Goal: Task Accomplishment & Management: Manage account settings

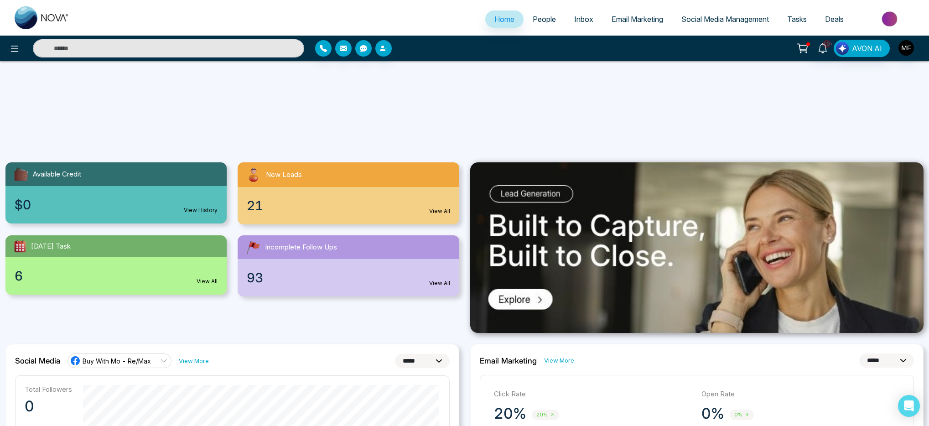
select select "*"
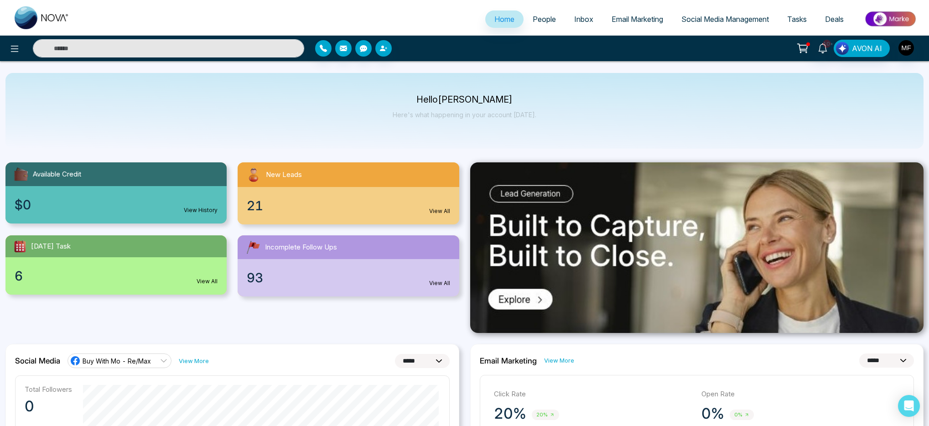
select select "*"
click at [534, 19] on span "People" at bounding box center [544, 19] width 23 height 9
select select "*"
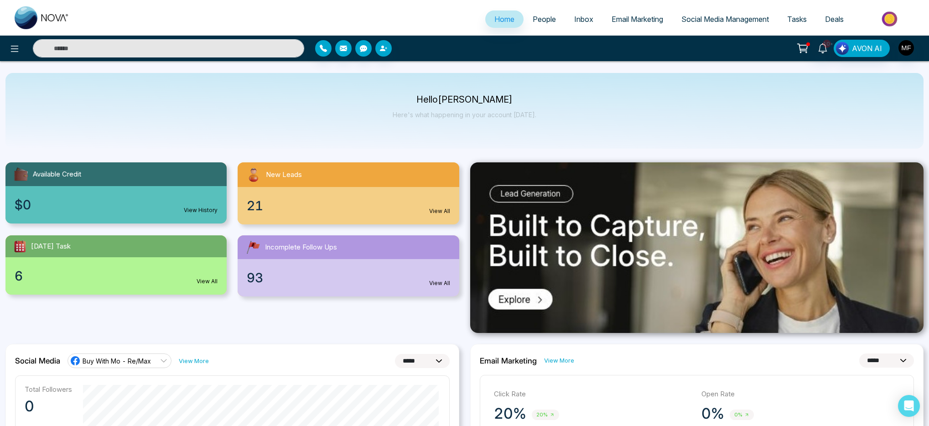
click at [533, 21] on span "People" at bounding box center [544, 19] width 23 height 9
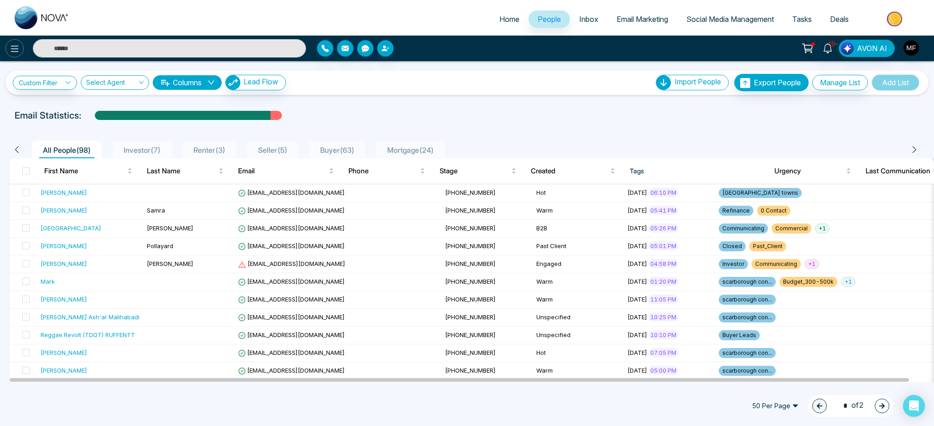
click at [17, 52] on icon at bounding box center [14, 48] width 11 height 11
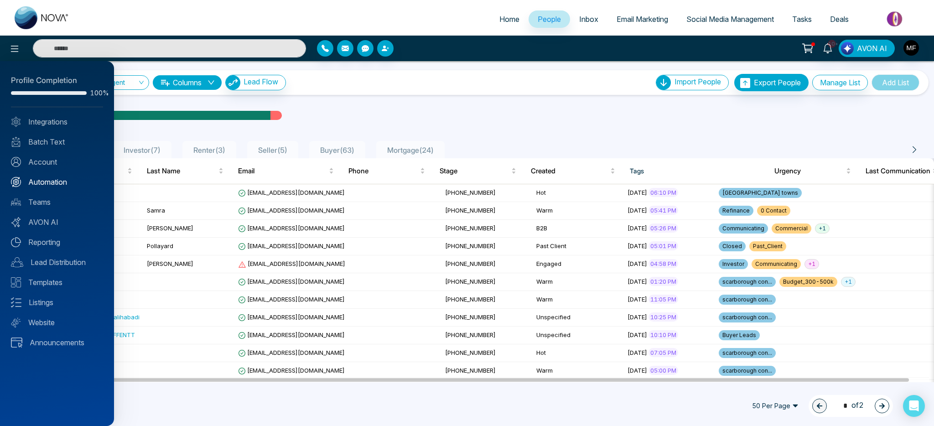
click at [52, 177] on link "Automation" at bounding box center [57, 182] width 92 height 11
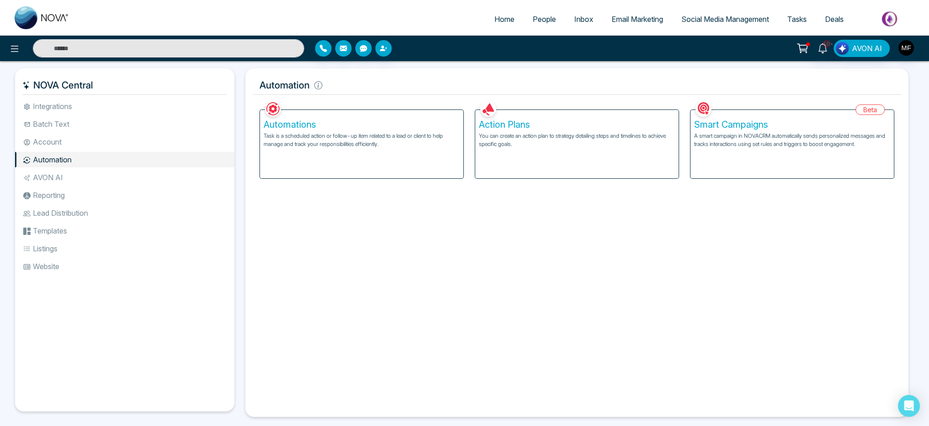
click at [593, 23] on link "Inbox" at bounding box center [583, 18] width 37 height 17
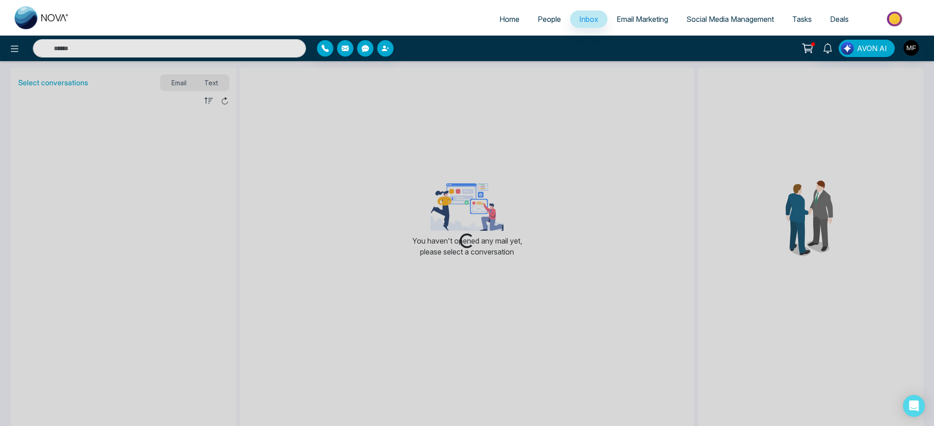
click at [621, 21] on span "Email Marketing" at bounding box center [643, 19] width 52 height 9
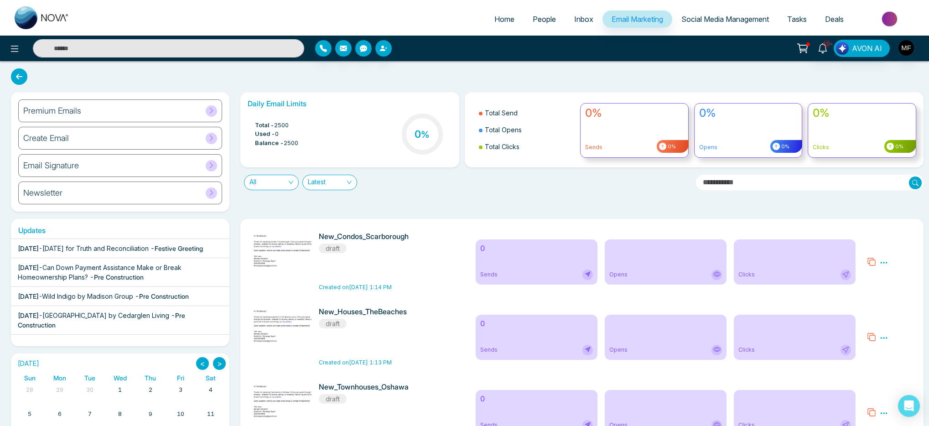
click at [540, 23] on span "People" at bounding box center [544, 19] width 23 height 9
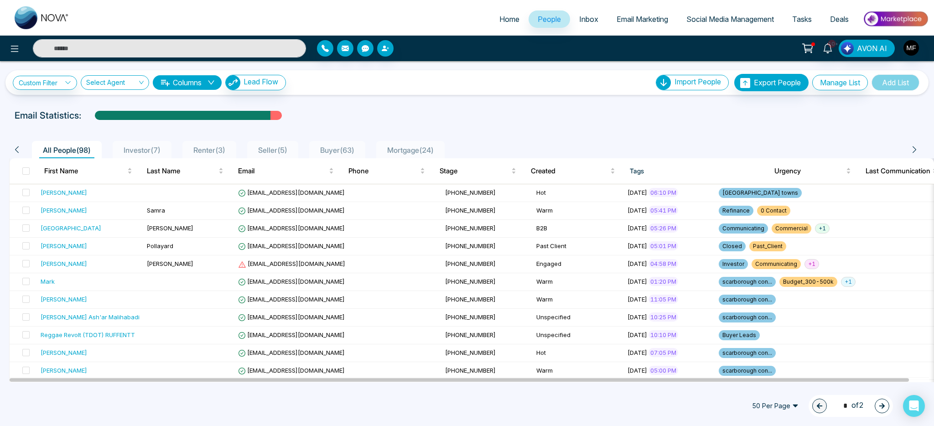
click at [347, 141] on li "Buyer ( 63 )" at bounding box center [337, 149] width 56 height 17
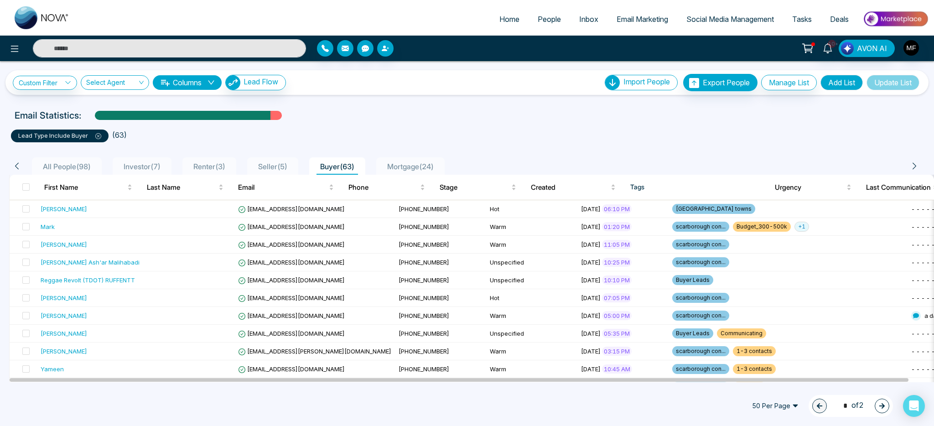
click at [875, 399] on div "1 * of 2" at bounding box center [851, 406] width 84 height 22
click at [881, 406] on icon "button" at bounding box center [882, 406] width 6 height 6
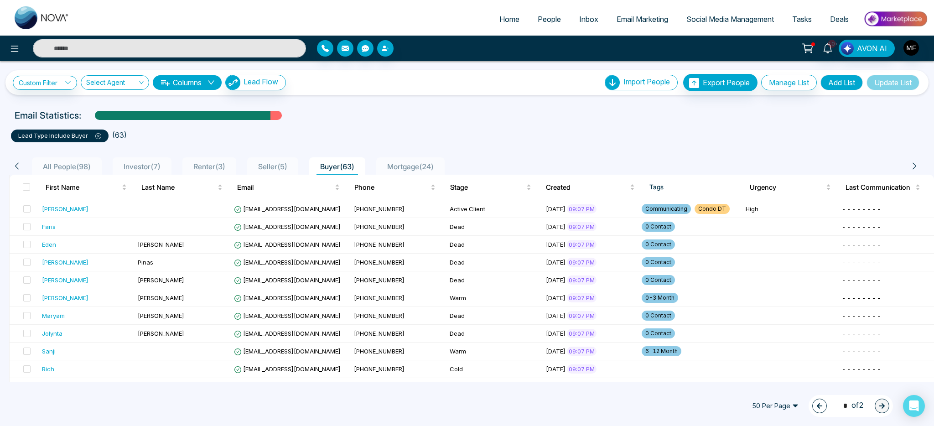
click at [794, 406] on span "50 Per Page" at bounding box center [775, 406] width 59 height 15
click at [779, 389] on div "100 Per Page" at bounding box center [775, 388] width 48 height 10
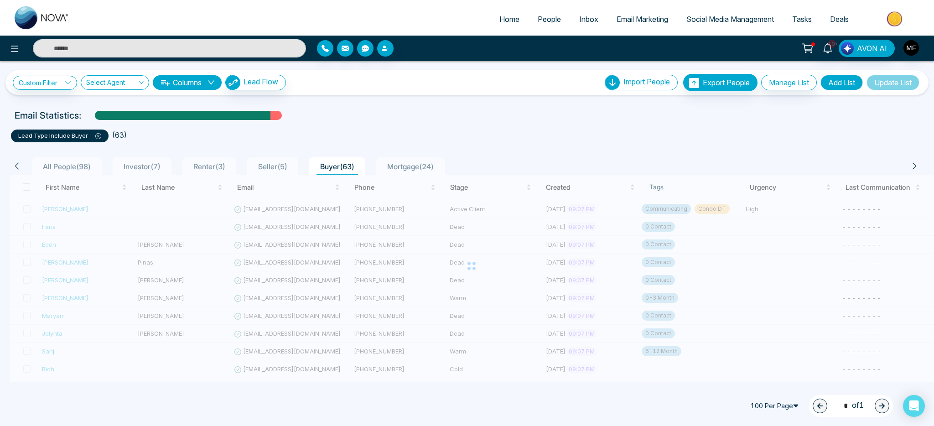
type input "*"
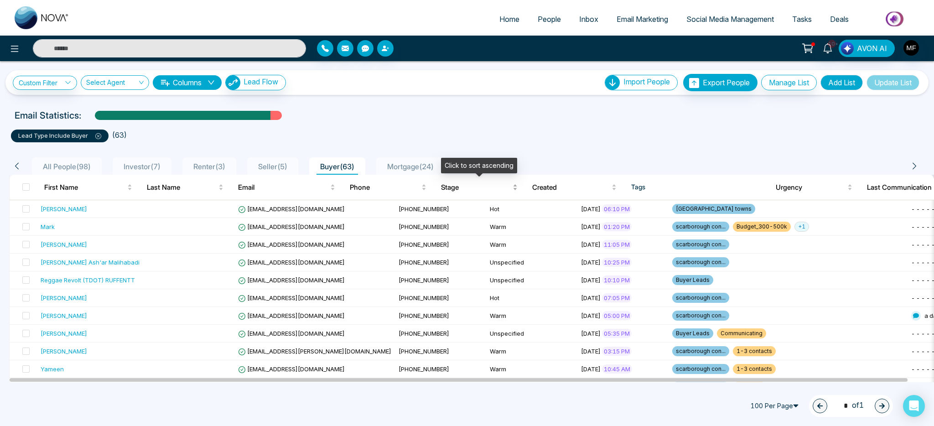
click at [450, 185] on span "Stage" at bounding box center [476, 187] width 70 height 11
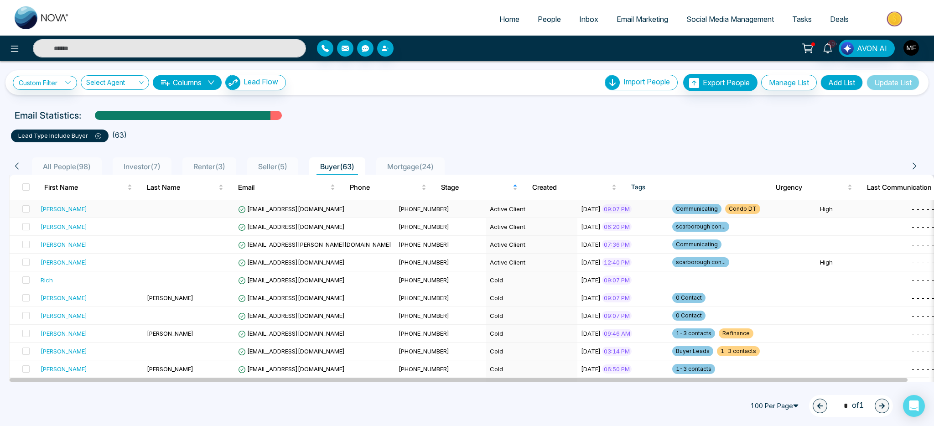
click at [160, 215] on td at bounding box center [188, 209] width 91 height 18
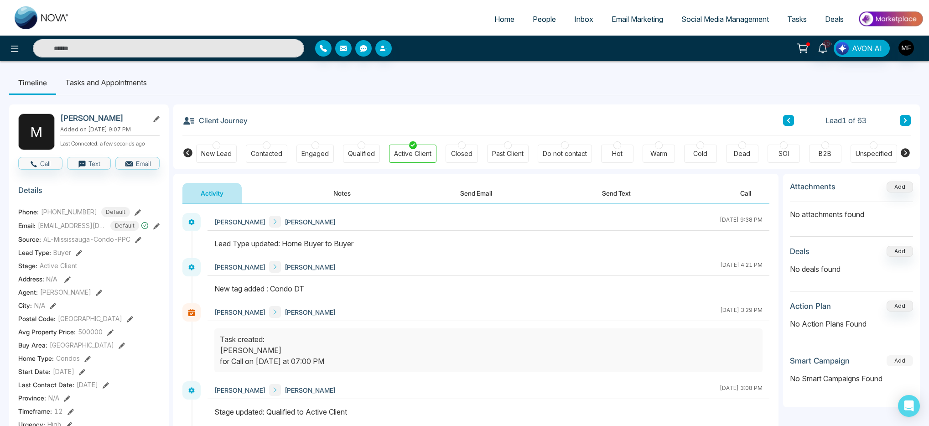
click at [905, 360] on button "Add" at bounding box center [900, 360] width 26 height 11
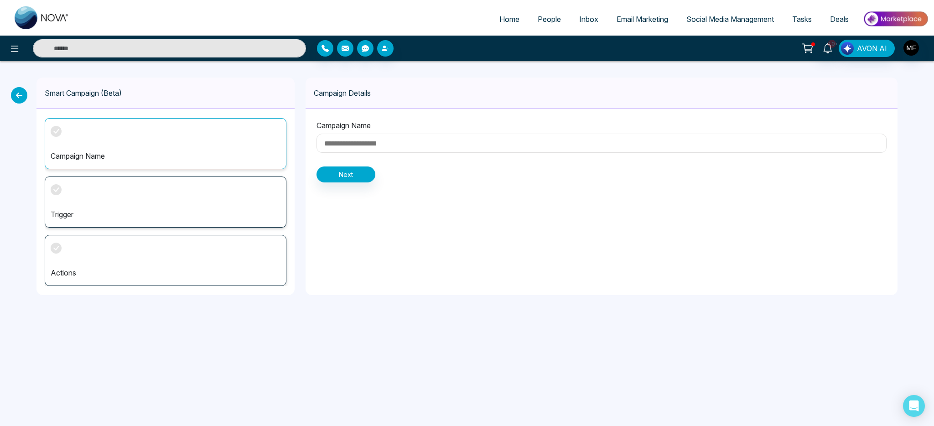
click at [375, 151] on input at bounding box center [602, 143] width 570 height 19
click at [23, 95] on icon at bounding box center [19, 95] width 16 height 16
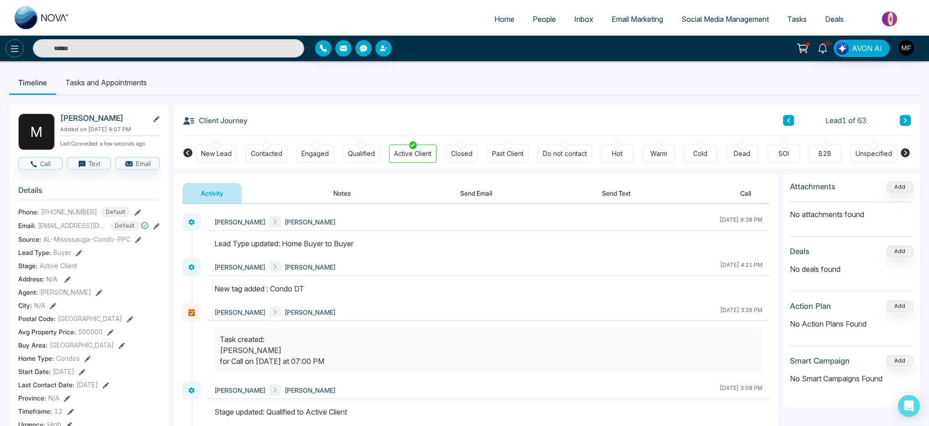
click at [14, 47] on icon at bounding box center [14, 48] width 11 height 11
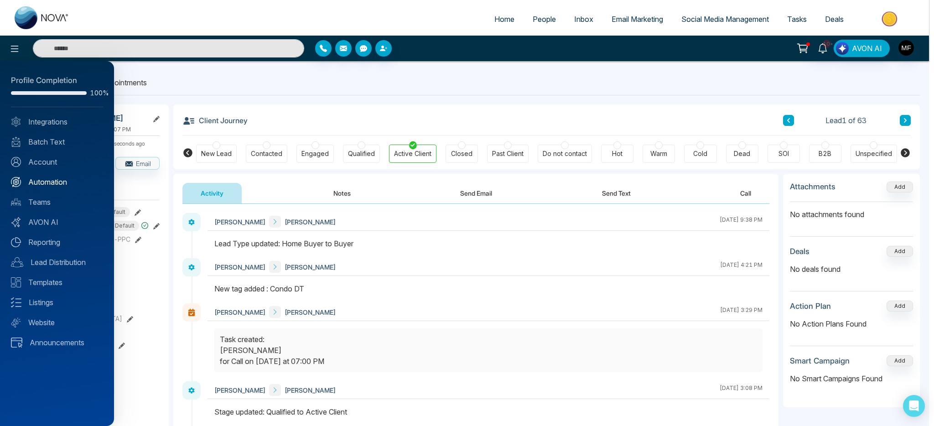
click at [62, 181] on link "Automation" at bounding box center [57, 182] width 92 height 11
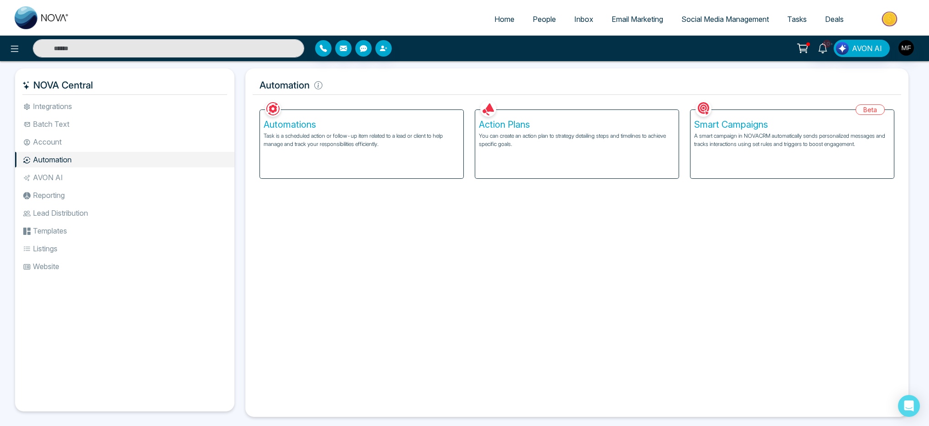
click at [804, 162] on div "Smart Campaigns A smart campaign in NOVACRM automatically sends personalized me…" at bounding box center [791, 144] width 203 height 68
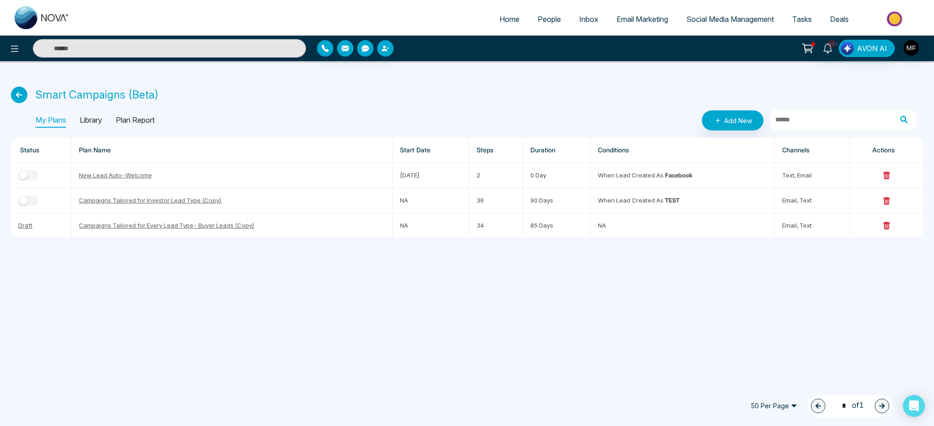
click at [96, 123] on p "Library" at bounding box center [91, 120] width 22 height 15
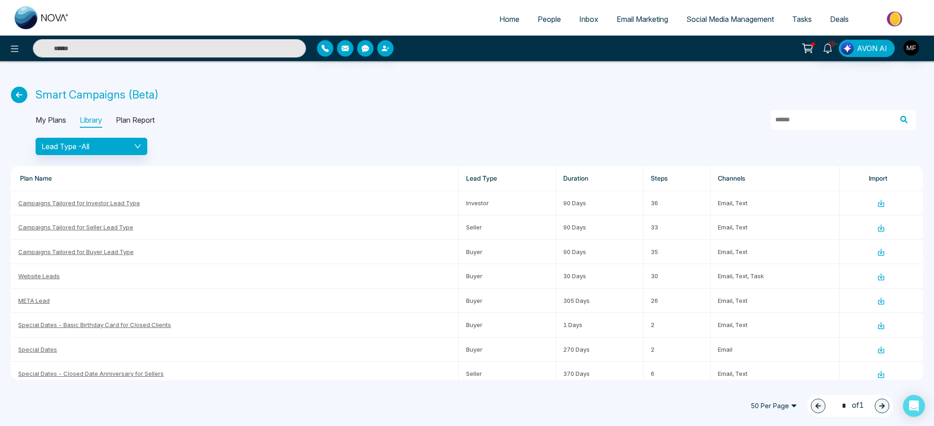
click at [25, 100] on icon at bounding box center [19, 95] width 16 height 16
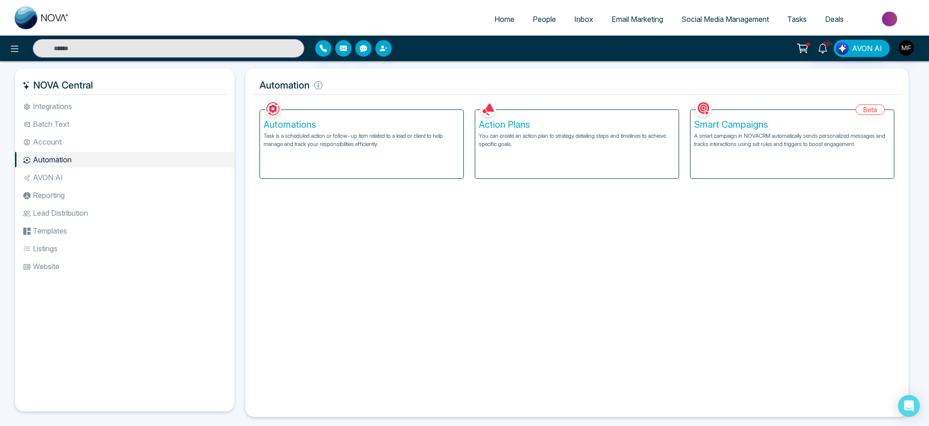
click at [513, 145] on p "You can create an action plan to strategy detailing steps and timelines to achi…" at bounding box center [577, 140] width 196 height 16
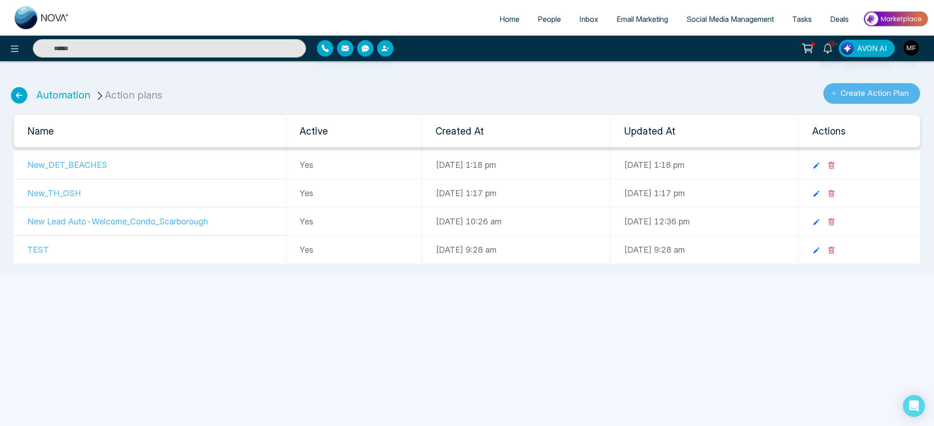
click at [875, 91] on button "Create Action Plan" at bounding box center [871, 93] width 97 height 21
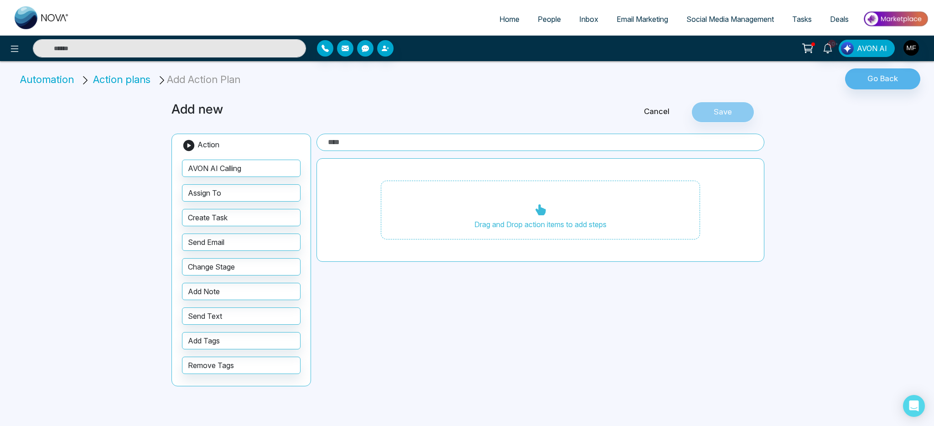
click at [647, 110] on link "Cancel" at bounding box center [656, 112] width 69 height 12
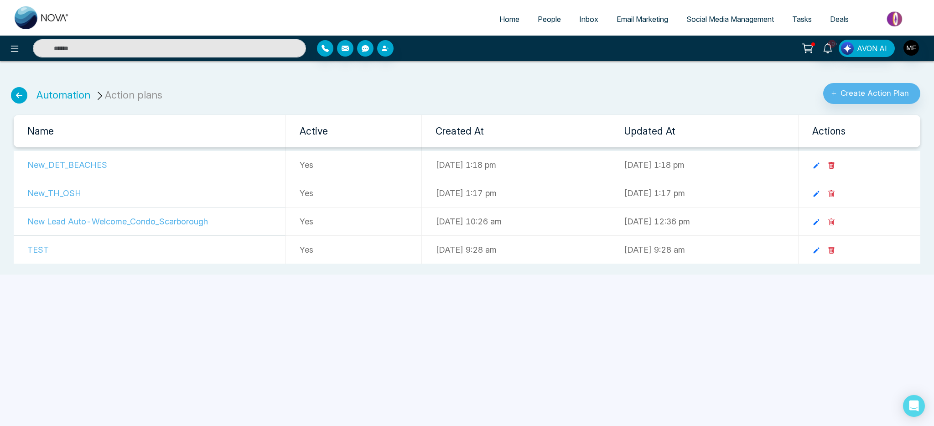
click at [23, 98] on icon at bounding box center [19, 95] width 16 height 16
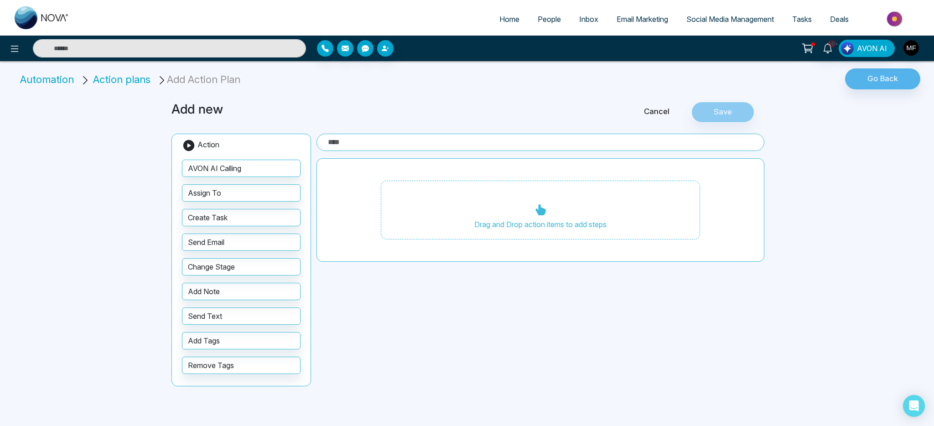
click at [663, 113] on link "Cancel" at bounding box center [656, 112] width 69 height 12
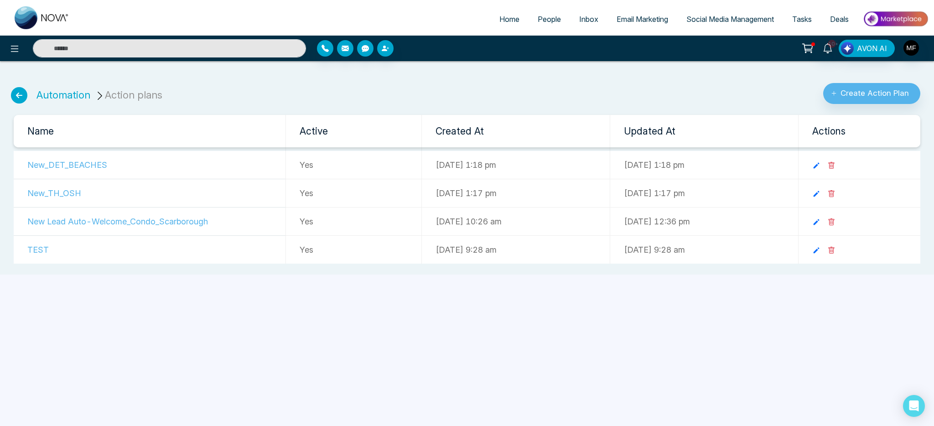
click at [33, 20] on img at bounding box center [42, 17] width 55 height 23
select select "*"
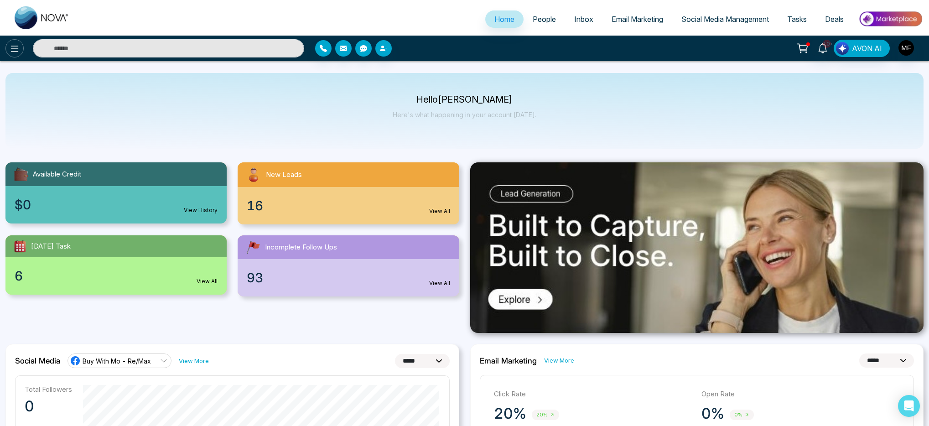
click at [18, 55] on button at bounding box center [14, 48] width 18 height 18
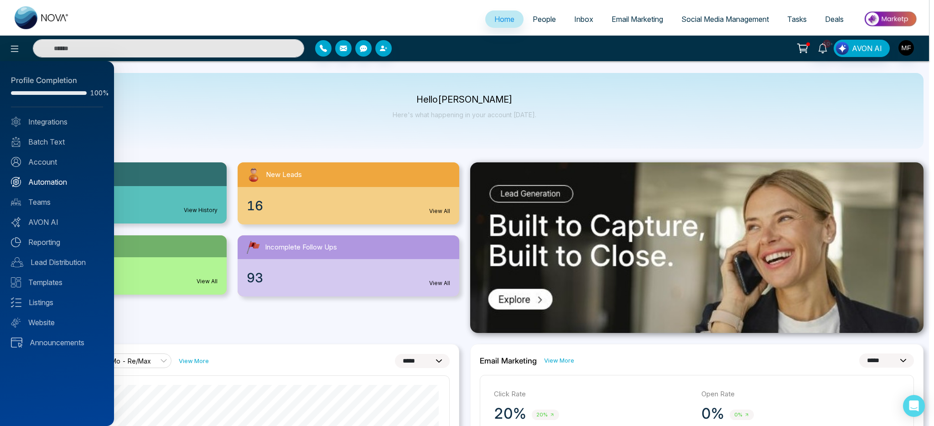
click at [50, 186] on link "Automation" at bounding box center [57, 182] width 92 height 11
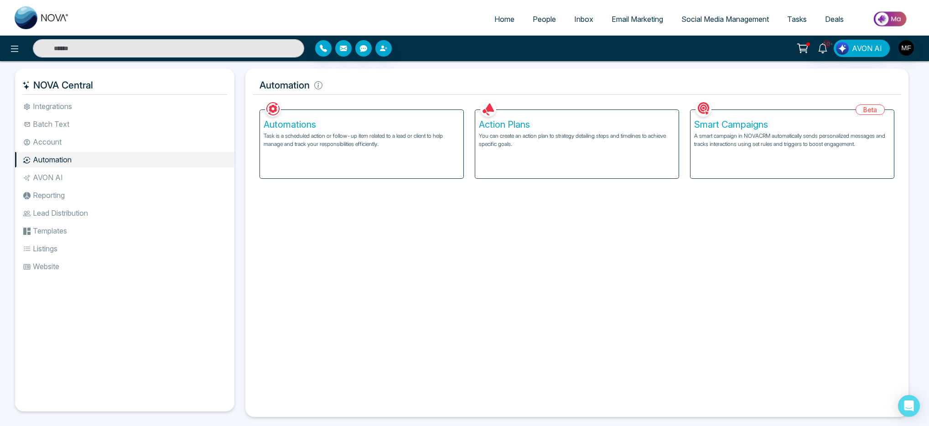
click at [733, 164] on div "Smart Campaigns A smart campaign in NOVACRM automatically sends personalized me…" at bounding box center [791, 144] width 203 height 68
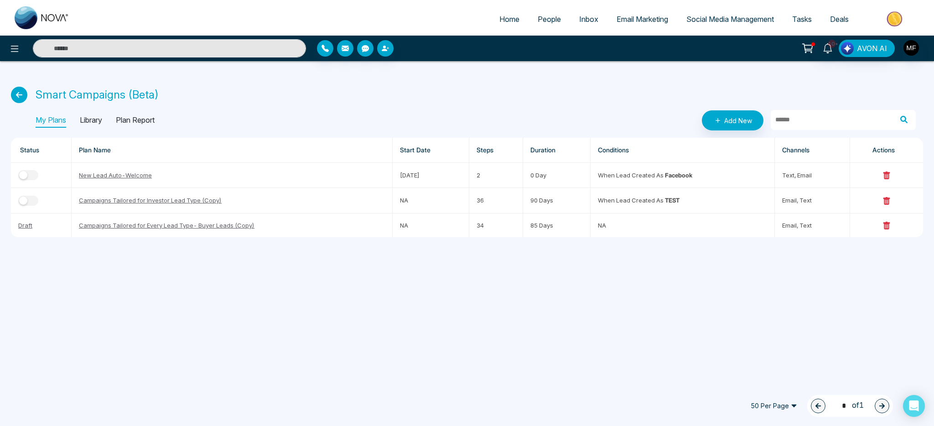
click at [138, 121] on p "Plan Report" at bounding box center [135, 120] width 39 height 15
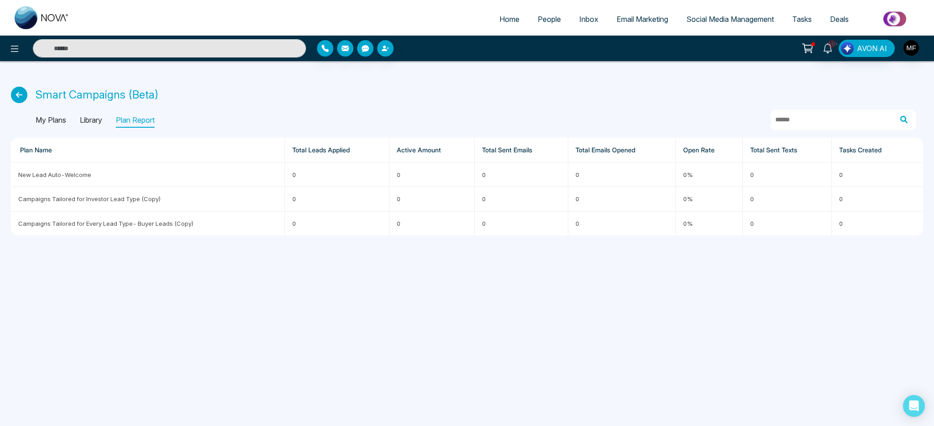
click at [87, 120] on p "Library" at bounding box center [91, 120] width 22 height 15
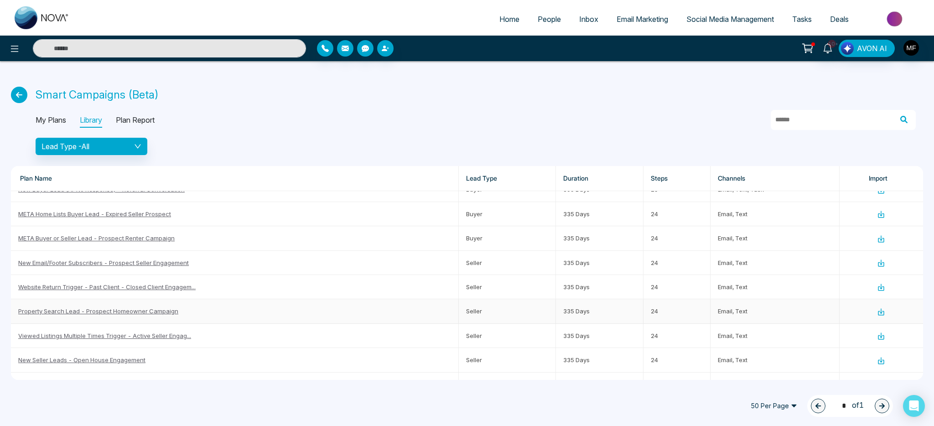
scroll to position [470, 0]
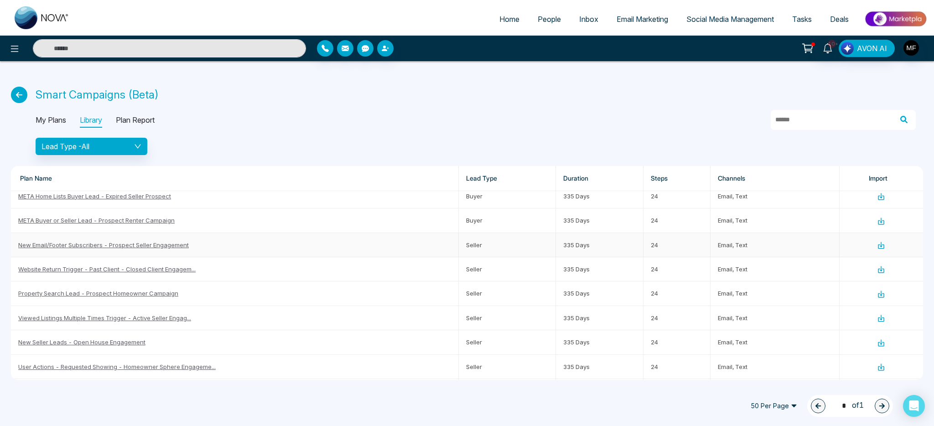
click at [166, 243] on link "New Email/Footer Subscribers - Prospect Seller Engagement" at bounding box center [103, 244] width 171 height 7
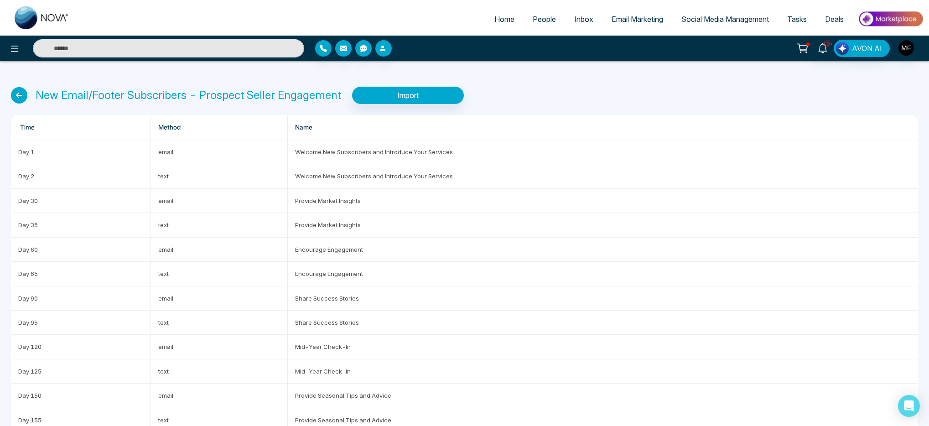
click at [19, 93] on icon at bounding box center [19, 95] width 16 height 16
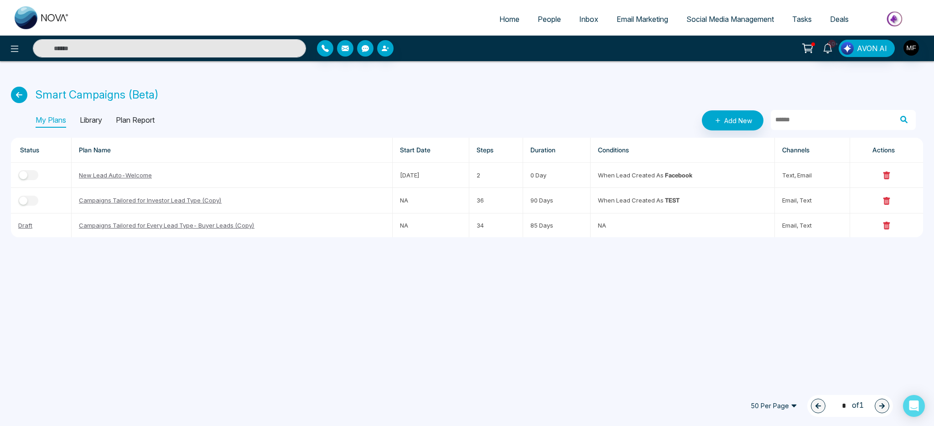
click at [111, 120] on div "My Plans Library Plan Report" at bounding box center [95, 120] width 119 height 15
click at [102, 120] on p "Library" at bounding box center [91, 120] width 22 height 15
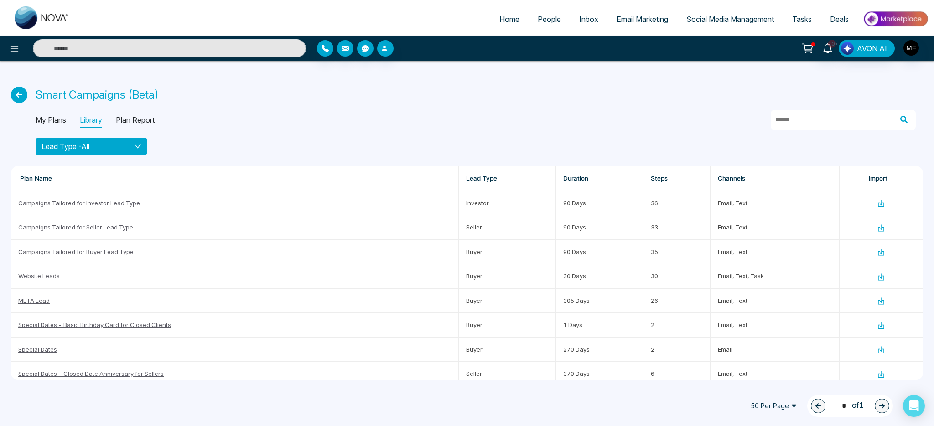
click at [141, 151] on button "Lead Type - All" at bounding box center [92, 146] width 112 height 17
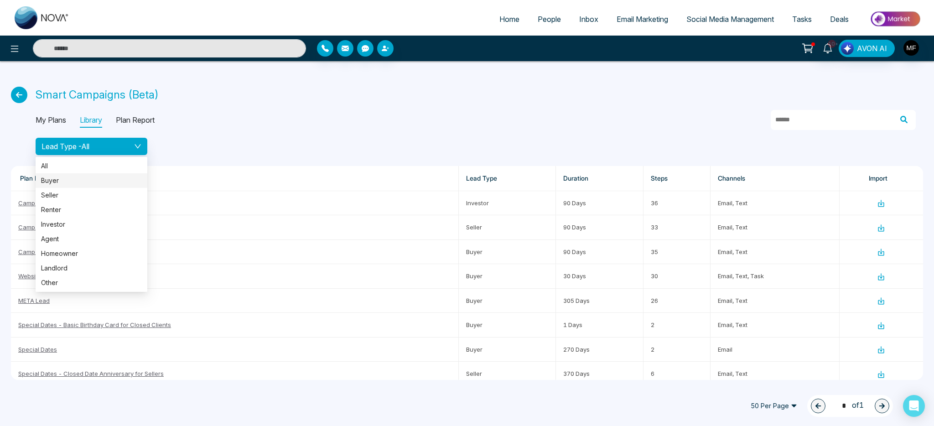
click at [107, 184] on span "Buyer" at bounding box center [91, 181] width 101 height 10
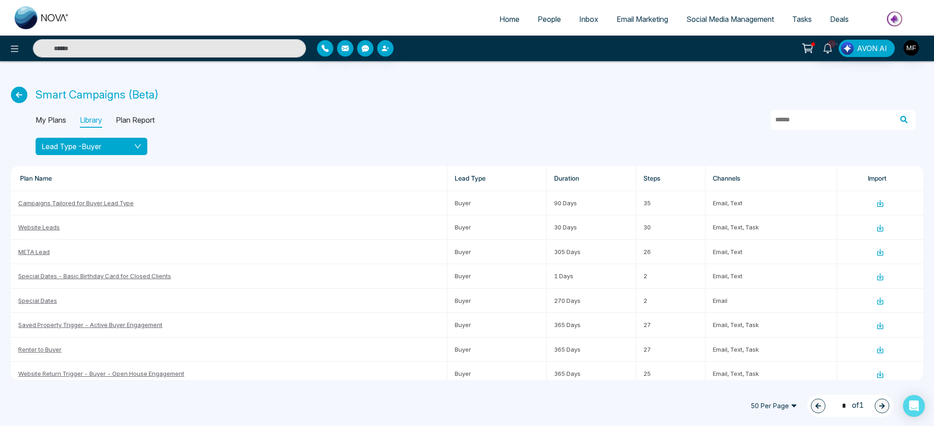
click at [125, 152] on button "Lead Type - Buyer" at bounding box center [92, 146] width 112 height 17
click at [220, 136] on div "Smart Campaigns (Beta) My Plans Library Plan Report Lead Type - Buyer Plan Name…" at bounding box center [467, 226] width 934 height 330
click at [109, 201] on link "Campaigns Tailored for Buyer Lead Type" at bounding box center [75, 202] width 115 height 7
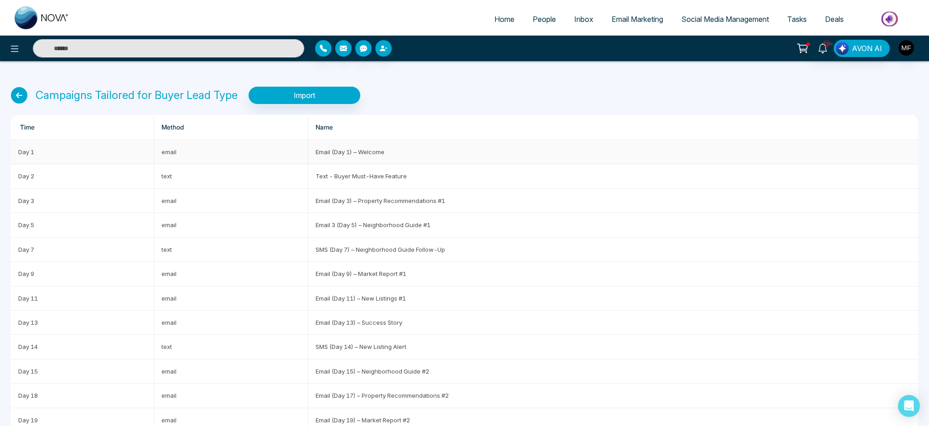
click at [362, 153] on td "Email (Day 1) – Welcome" at bounding box center [613, 152] width 610 height 24
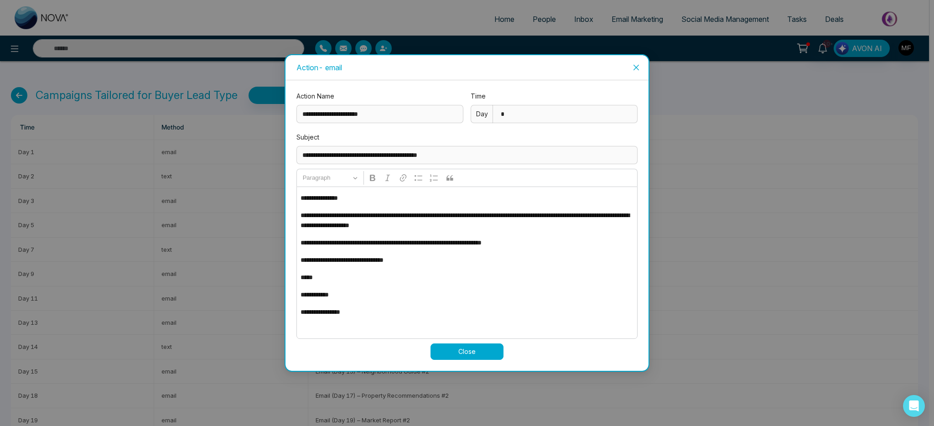
click at [639, 68] on icon "close" at bounding box center [636, 67] width 7 height 7
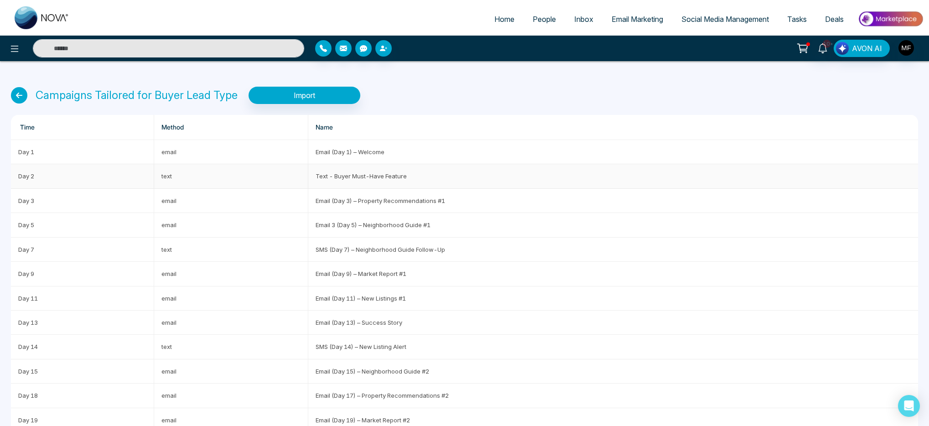
click at [348, 182] on td "Text - Buyer Must-Have Feature" at bounding box center [613, 176] width 610 height 24
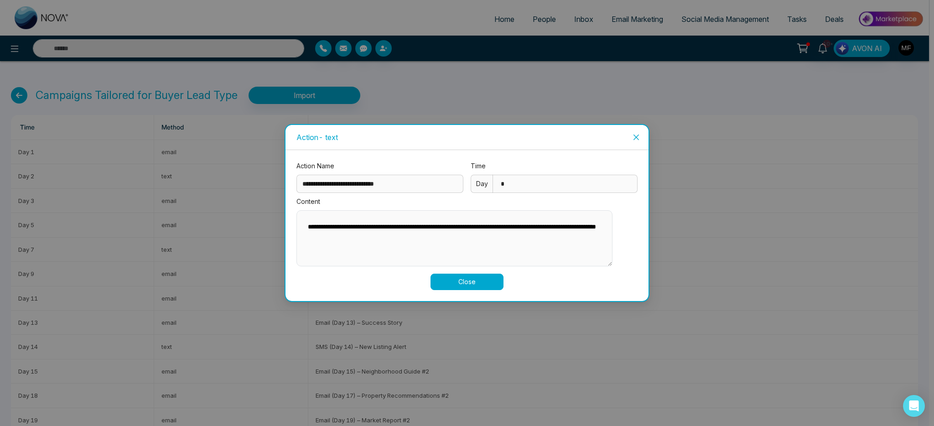
click at [637, 135] on icon "close" at bounding box center [635, 137] width 5 height 5
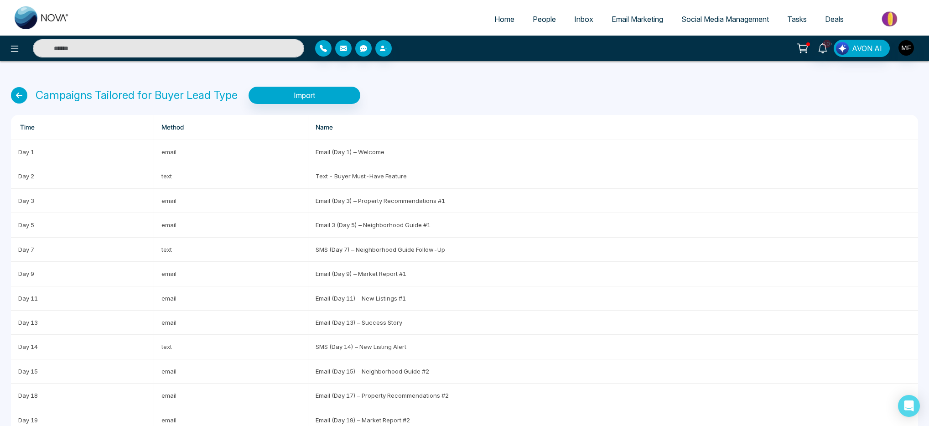
click at [12, 94] on icon at bounding box center [19, 95] width 16 height 16
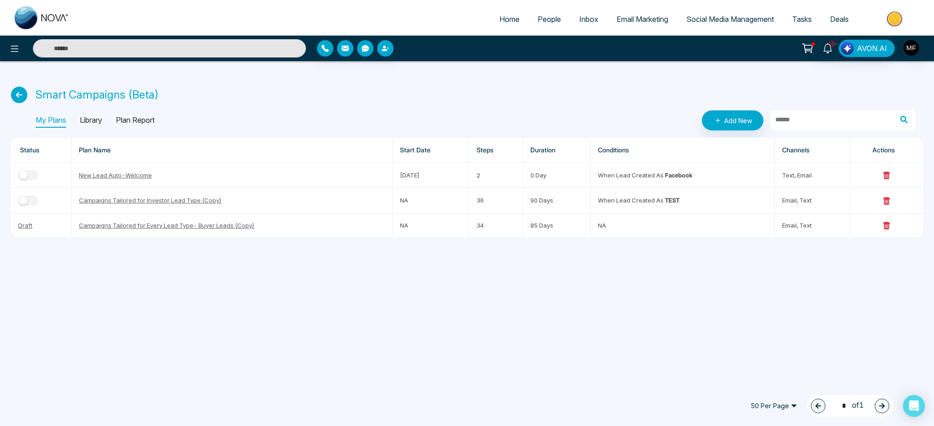
click at [92, 116] on p "Library" at bounding box center [91, 120] width 22 height 15
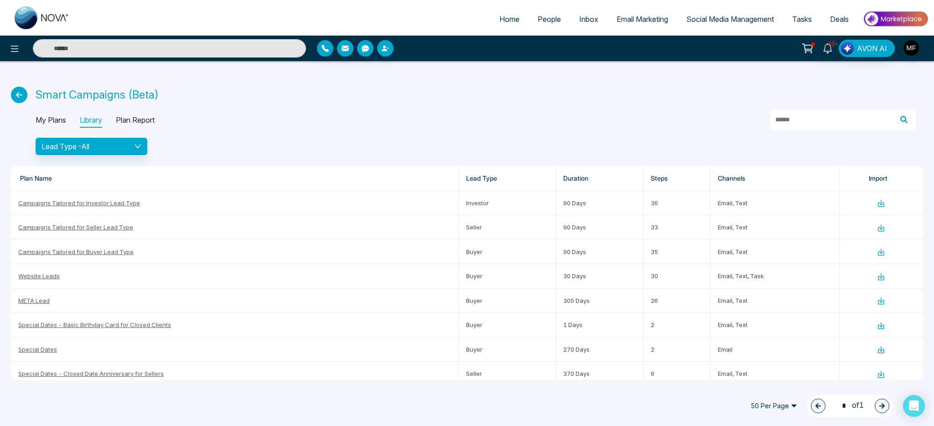
click at [141, 119] on p "Plan Report" at bounding box center [135, 120] width 39 height 15
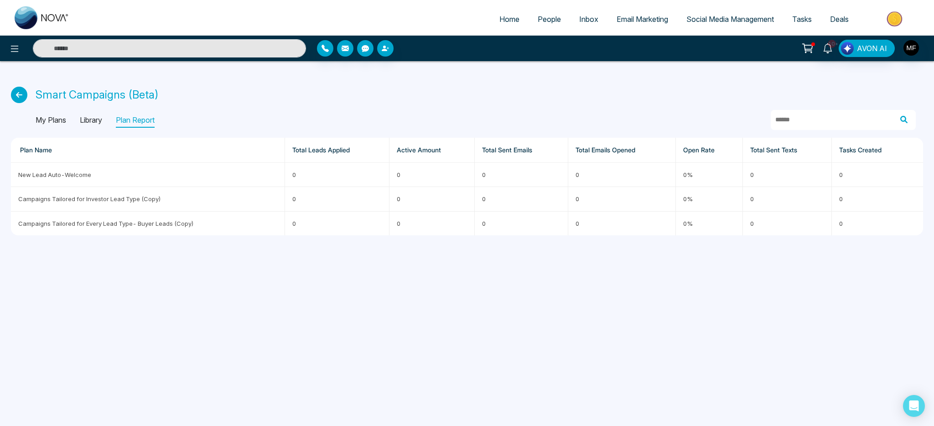
click at [104, 122] on div "My Plans Library Plan Report" at bounding box center [95, 120] width 119 height 15
click at [97, 121] on p "Library" at bounding box center [91, 120] width 22 height 15
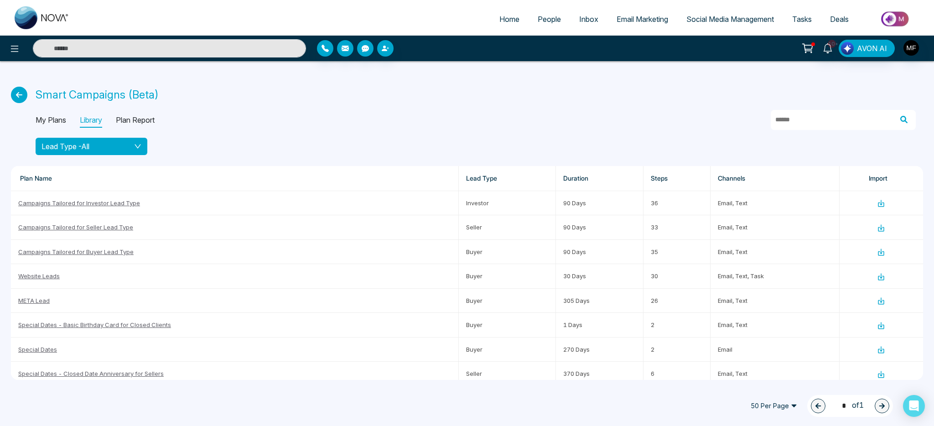
click at [126, 149] on div "Lead Type - All" at bounding box center [92, 146] width 100 height 11
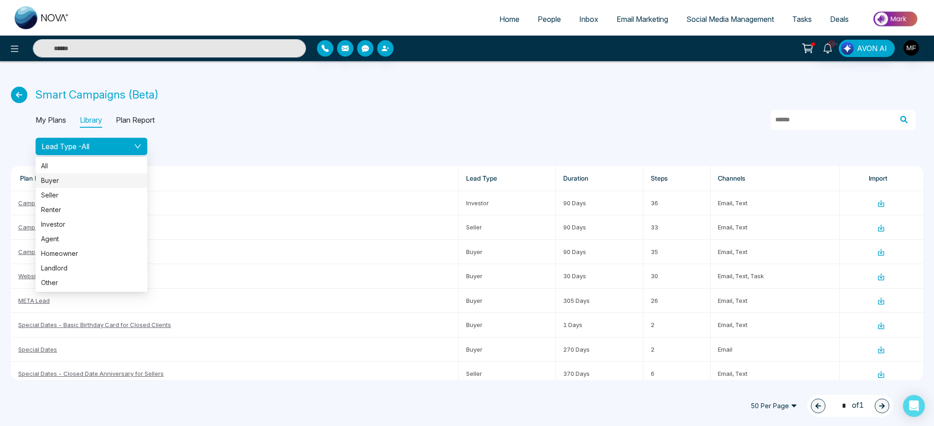
click at [67, 180] on span "Buyer" at bounding box center [91, 181] width 101 height 10
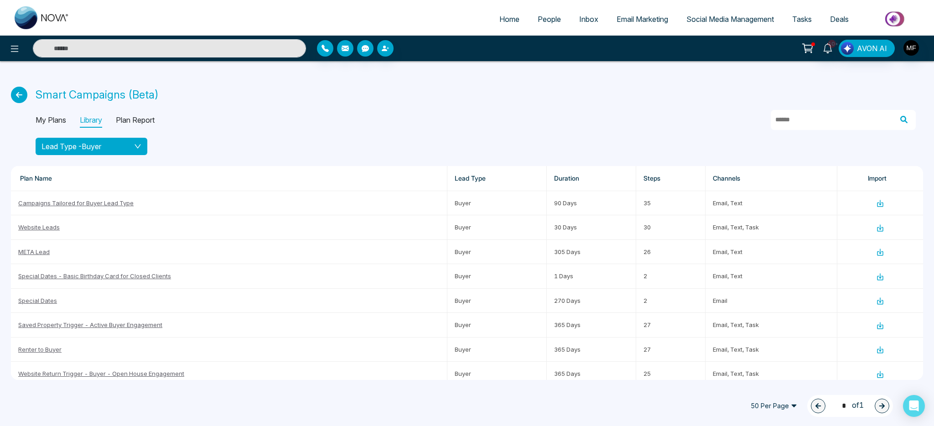
click at [142, 149] on button "Lead Type - Buyer" at bounding box center [92, 146] width 112 height 17
click at [208, 161] on div "Smart Campaigns (Beta) My Plans Library Plan Report Lead Type - Buyer Plan Name…" at bounding box center [467, 226] width 934 height 330
click at [878, 204] on icon at bounding box center [880, 204] width 6 height 5
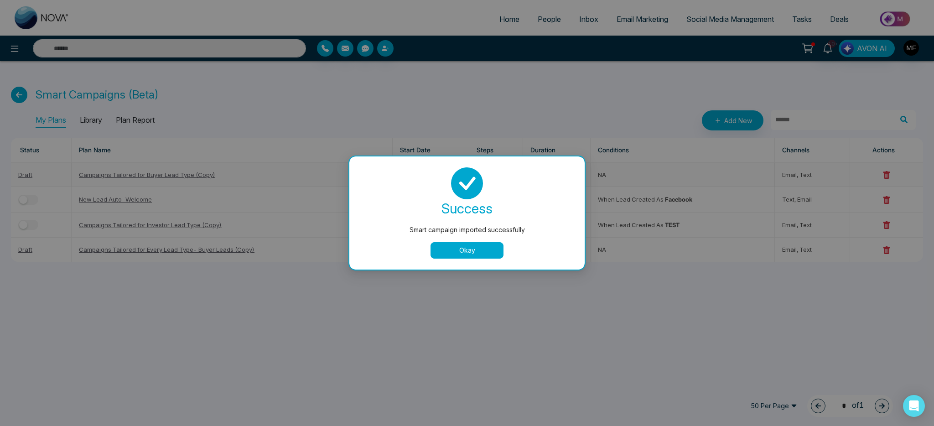
click at [494, 259] on div "success Smart campaign imported successfully Okay" at bounding box center [466, 212] width 235 height 113
click at [456, 260] on div "success Smart campaign imported successfully Okay" at bounding box center [466, 212] width 235 height 113
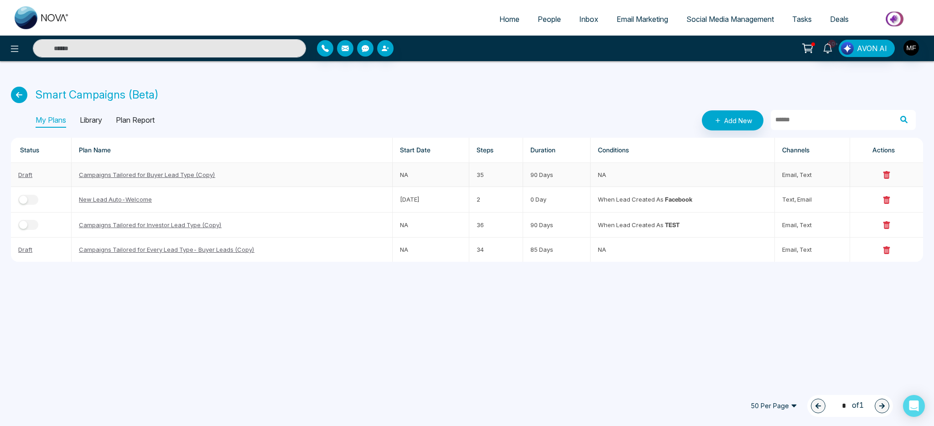
click at [183, 175] on link "Campaigns Tailored for Buyer Lead Type (Copy)" at bounding box center [147, 174] width 136 height 7
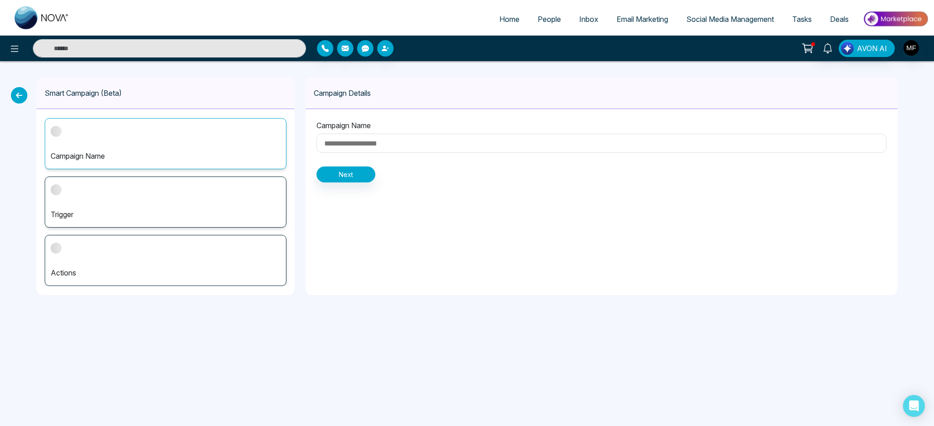
type input "**********"
click at [13, 98] on icon at bounding box center [19, 95] width 16 height 16
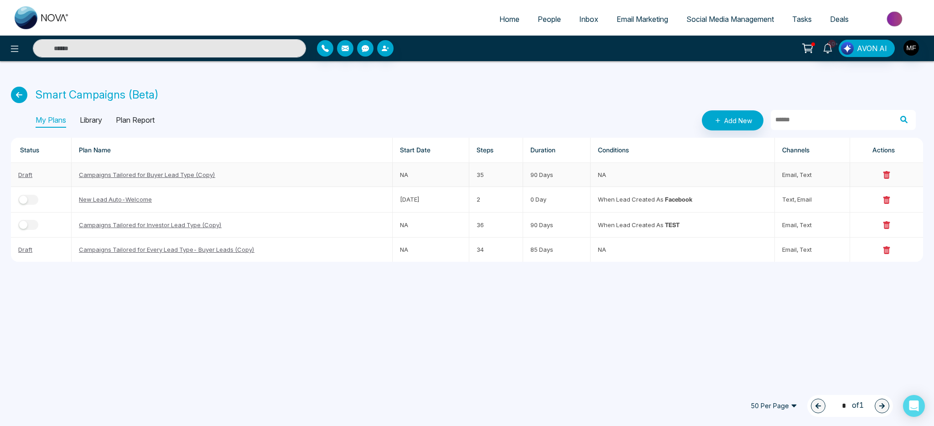
click at [180, 176] on link "Campaigns Tailored for Buyer Lead Type (Copy)" at bounding box center [147, 174] width 136 height 7
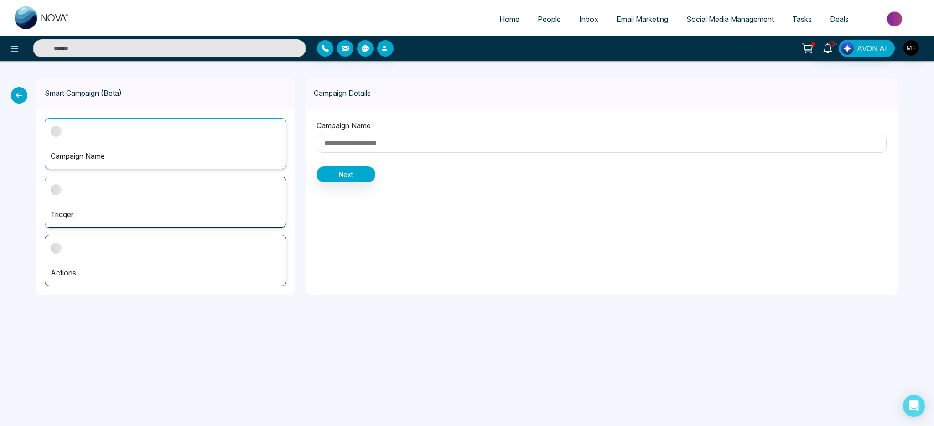
type input "**********"
click at [337, 180] on button "Next" at bounding box center [346, 174] width 59 height 16
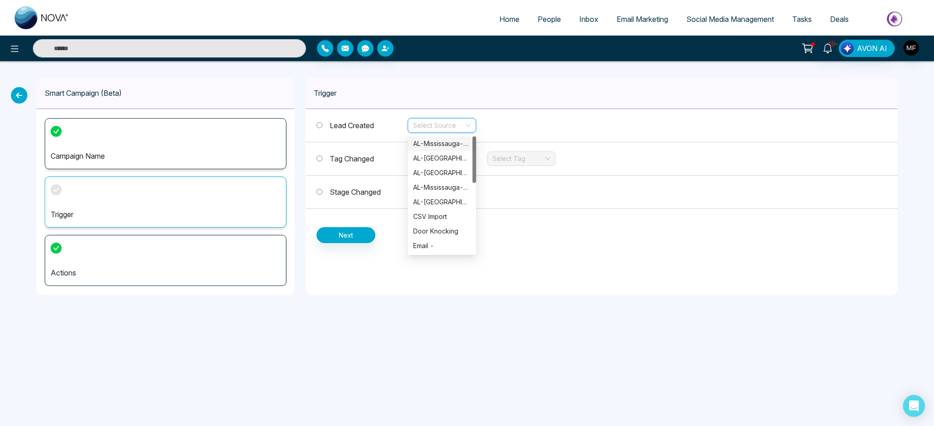
click at [463, 125] on input "search" at bounding box center [438, 126] width 51 height 14
click at [522, 237] on div "Lead Created Select Source Tag Changed Select Type Select Tag Stage Changed Sel…" at bounding box center [602, 176] width 592 height 134
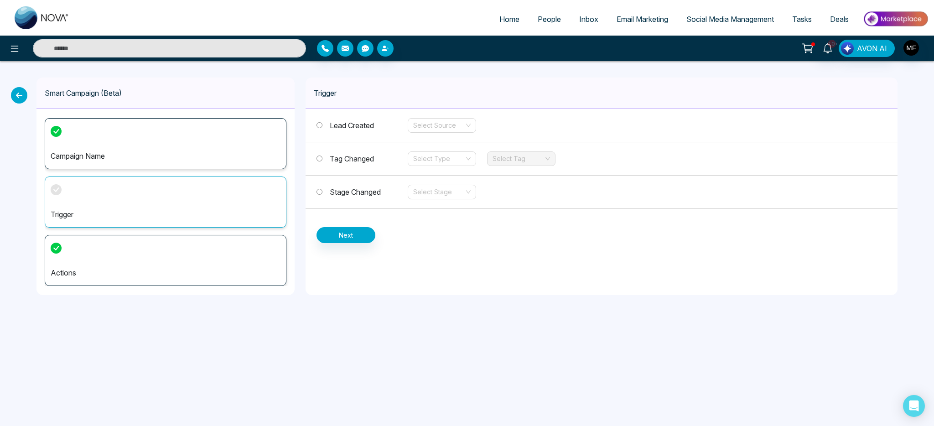
click at [388, 160] on label "Tag Changed" at bounding box center [362, 158] width 91 height 11
click at [442, 196] on input "search" at bounding box center [438, 192] width 51 height 14
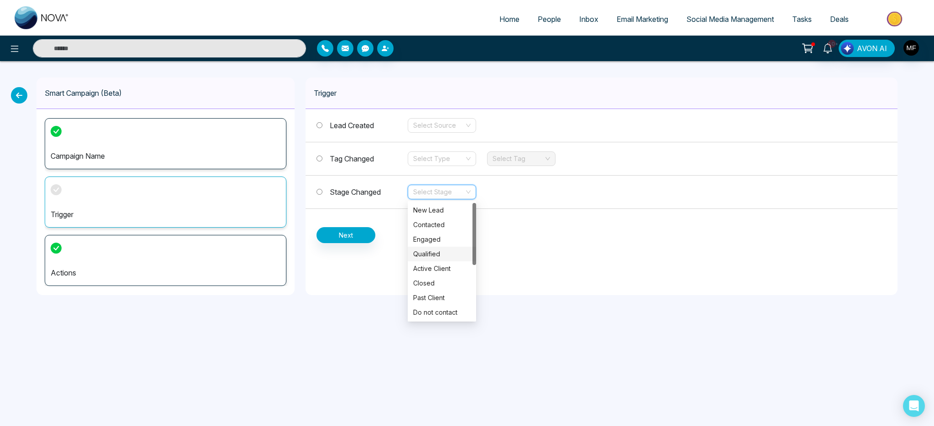
click at [550, 234] on div "Lead Created Select Source Tag Changed Select Type Select Tag Stage Changed Sel…" at bounding box center [602, 176] width 592 height 134
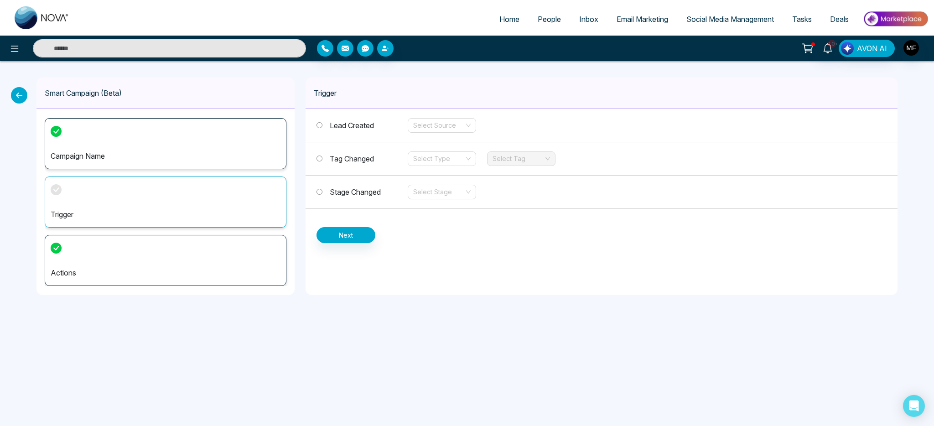
click at [159, 203] on div "Trigger" at bounding box center [166, 202] width 242 height 51
click at [472, 159] on div "Select Type" at bounding box center [442, 158] width 68 height 15
click at [457, 158] on input "search" at bounding box center [438, 159] width 51 height 14
click at [458, 180] on div "Add" at bounding box center [441, 177] width 57 height 10
click at [531, 159] on input "search" at bounding box center [518, 159] width 51 height 14
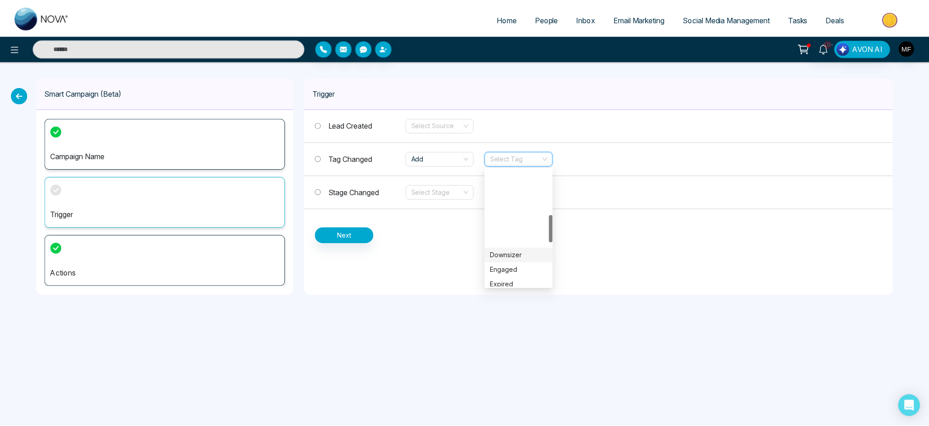
scroll to position [379, 0]
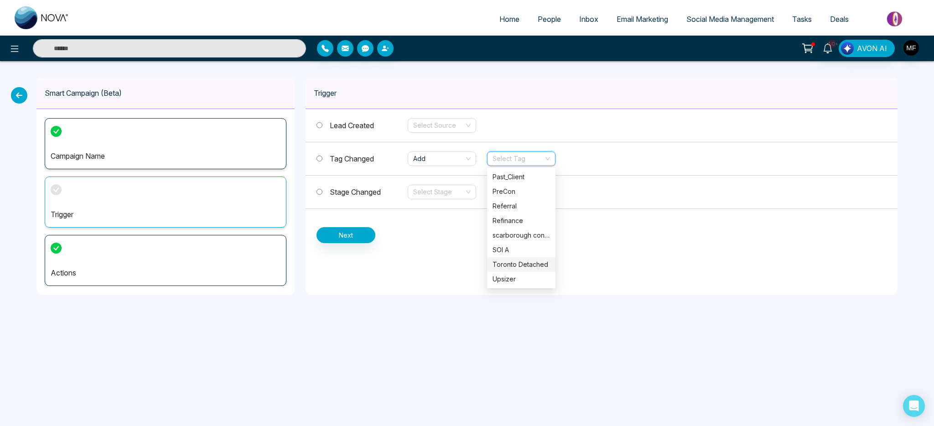
click at [182, 152] on p "Campaign Name" at bounding box center [166, 156] width 230 height 11
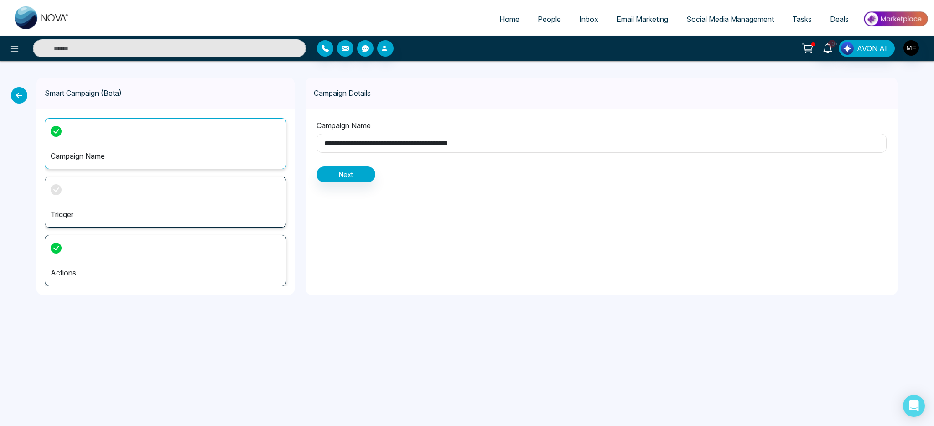
click at [218, 197] on div "Trigger" at bounding box center [166, 202] width 242 height 51
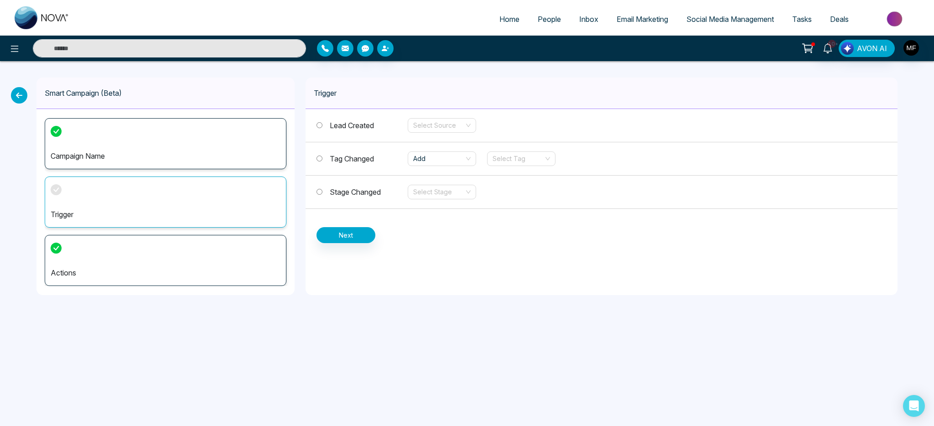
click at [185, 268] on p "Actions" at bounding box center [166, 272] width 230 height 11
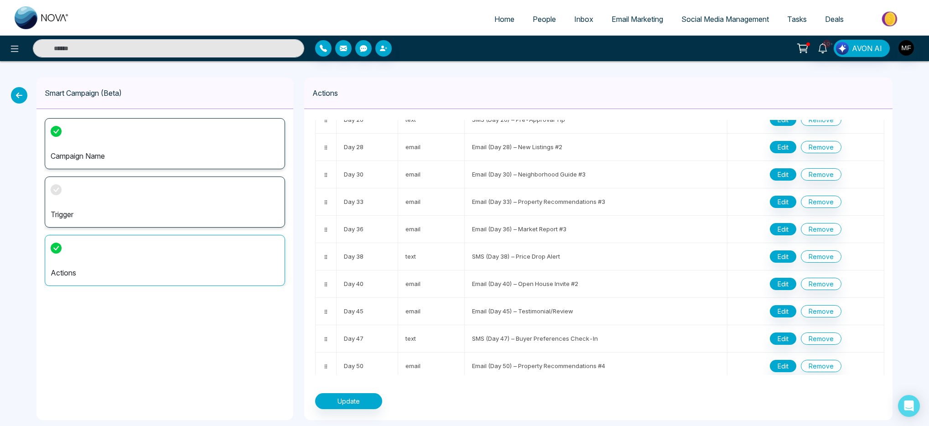
scroll to position [446, 0]
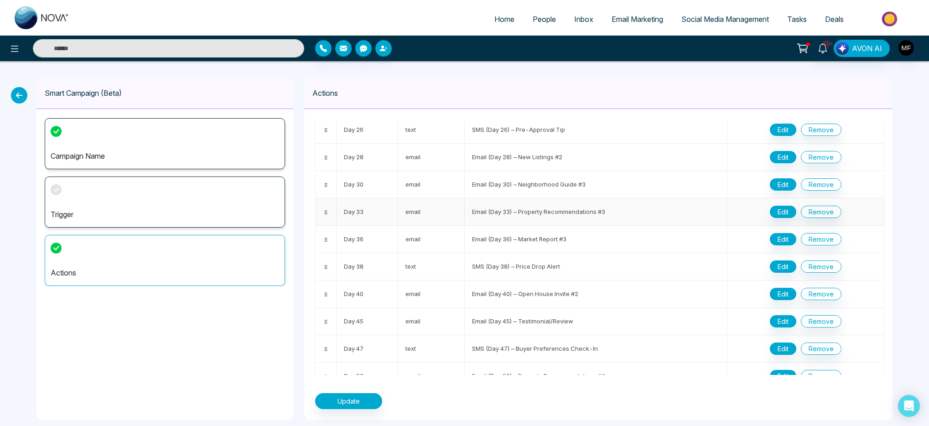
click at [590, 215] on td "Email (Day 33) – Property Recommendations #3" at bounding box center [596, 211] width 263 height 27
click at [773, 213] on button "Edit" at bounding box center [783, 212] width 26 height 12
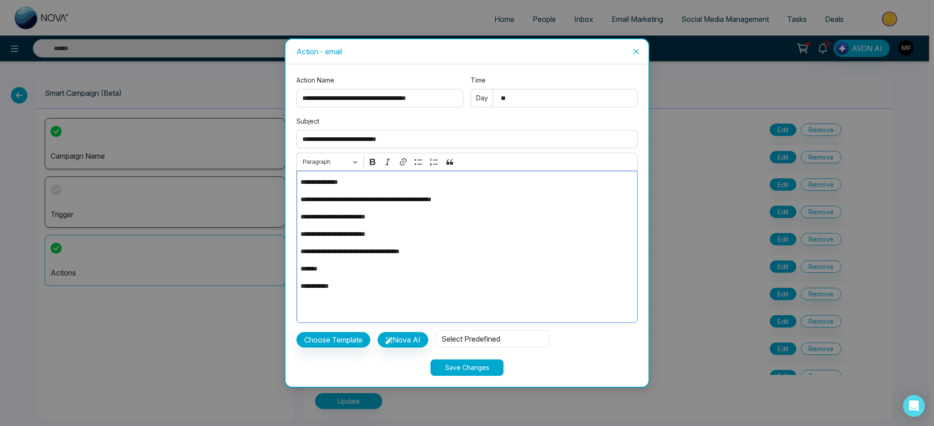
click at [391, 218] on p "**********" at bounding box center [467, 217] width 332 height 10
click at [462, 212] on p "**********" at bounding box center [467, 217] width 332 height 10
click at [369, 362] on div "Save Changes" at bounding box center [466, 367] width 341 height 16
click at [637, 49] on icon "close" at bounding box center [636, 51] width 7 height 7
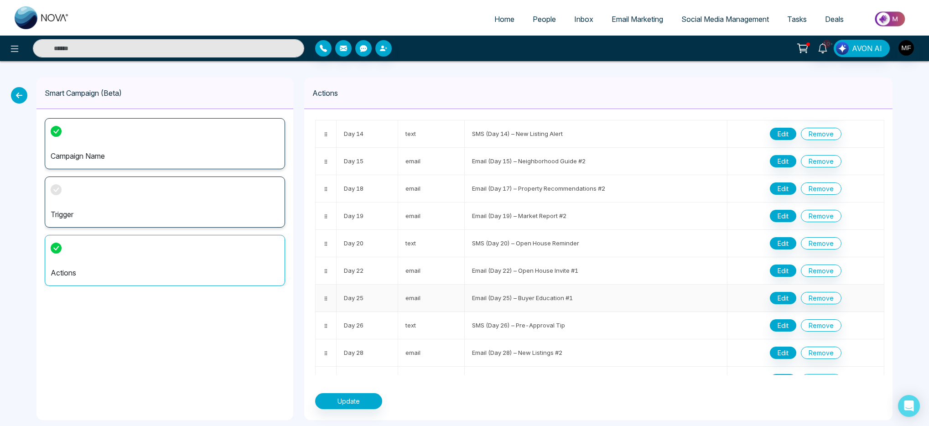
scroll to position [0, 0]
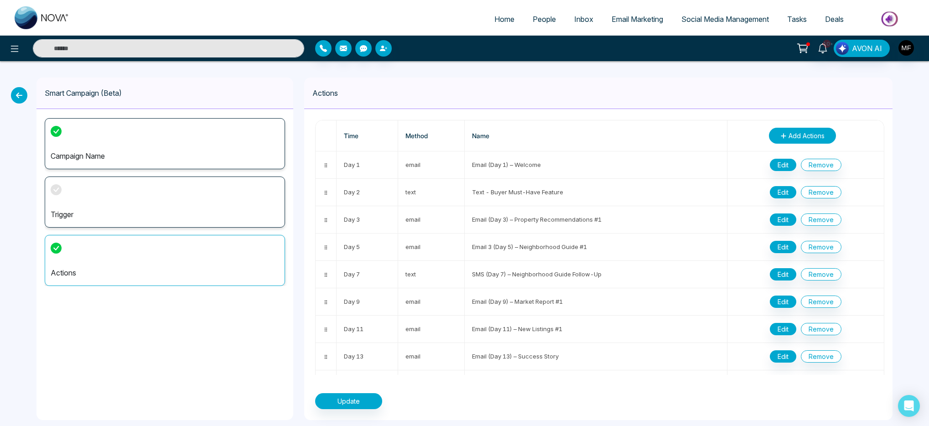
click at [795, 140] on span "Add Actions" at bounding box center [807, 136] width 36 height 10
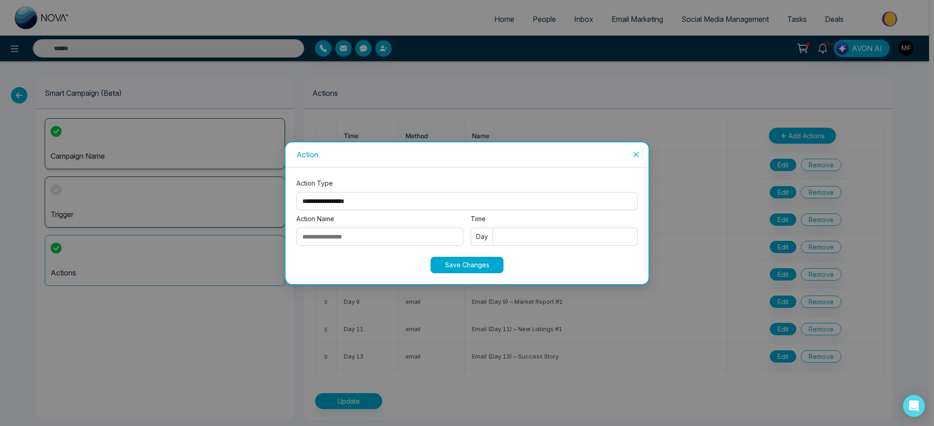
click at [344, 203] on select "**********" at bounding box center [466, 201] width 341 height 18
click at [640, 153] on span "Close" at bounding box center [636, 154] width 25 height 25
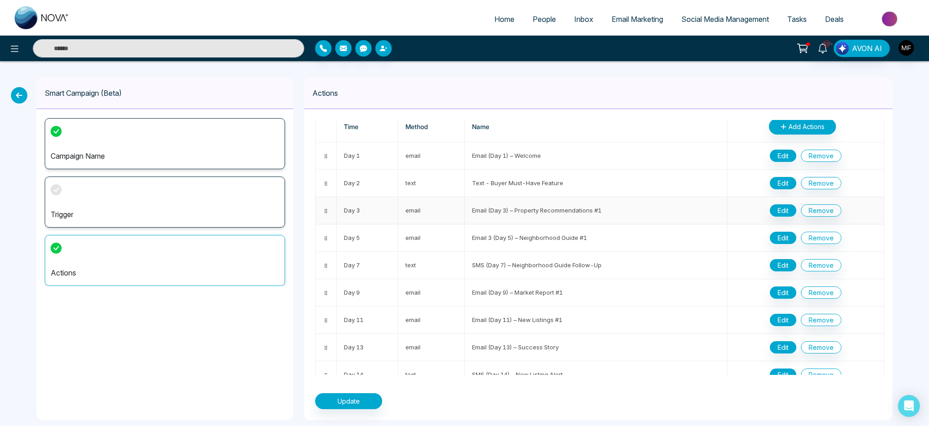
scroll to position [10, 0]
click at [779, 160] on button "Edit" at bounding box center [783, 155] width 26 height 12
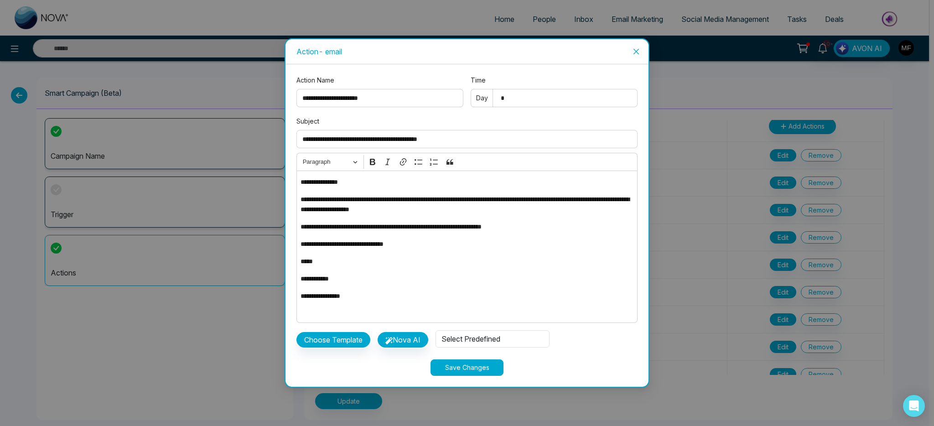
click at [633, 49] on icon "close" at bounding box center [636, 51] width 7 height 7
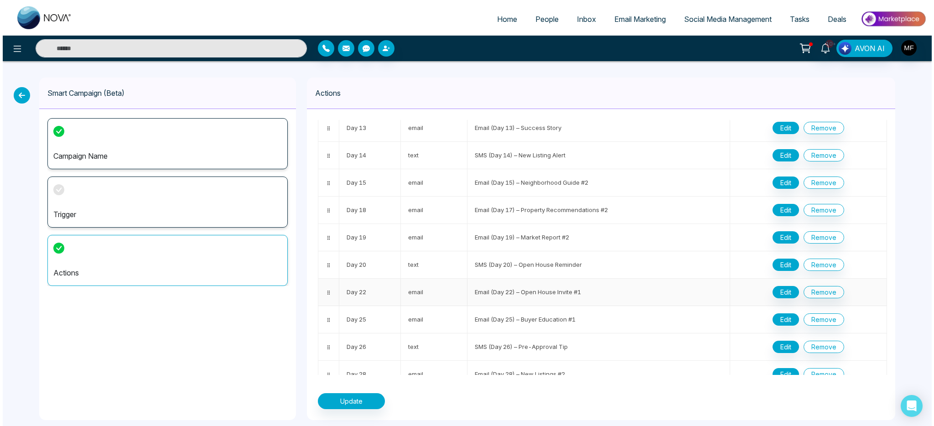
scroll to position [218, 0]
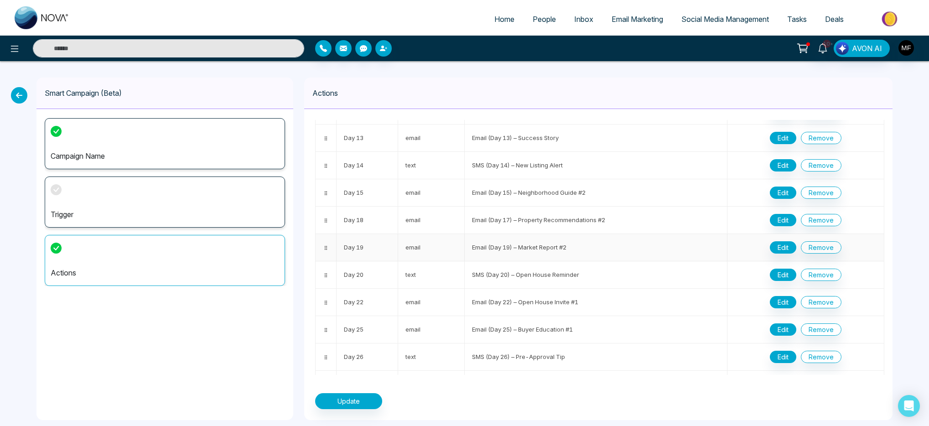
click at [758, 247] on div "Edit Remove" at bounding box center [806, 247] width 142 height 12
click at [784, 249] on button "Edit" at bounding box center [783, 247] width 26 height 12
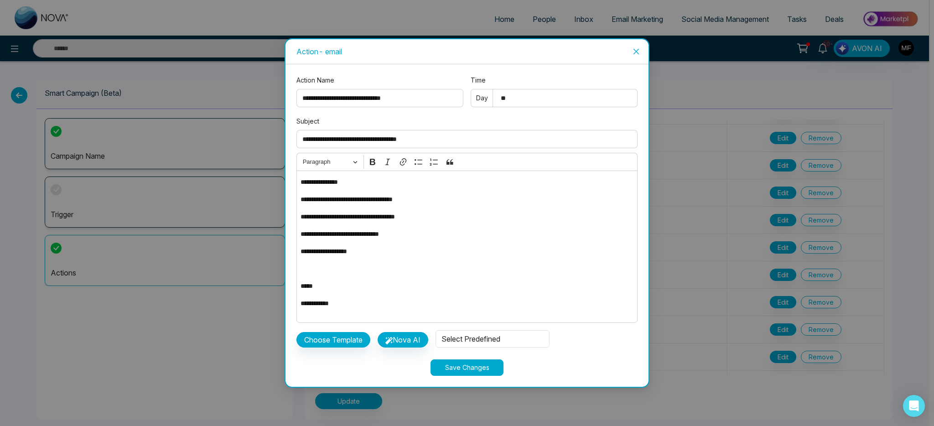
click at [634, 51] on icon "close" at bounding box center [636, 51] width 7 height 7
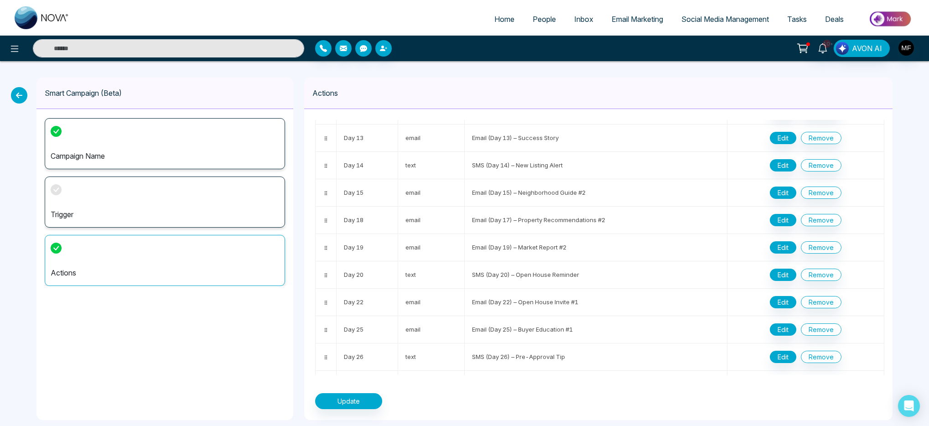
click at [139, 201] on div "Trigger" at bounding box center [165, 202] width 240 height 51
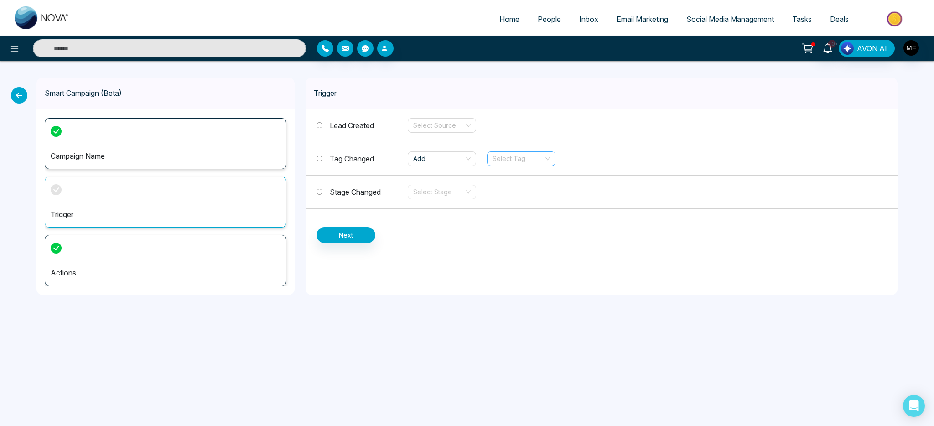
click at [531, 157] on input "search" at bounding box center [518, 159] width 51 height 14
click at [659, 266] on div "Trigger Lead Created Select Source Tag Changed Add Select Tag Stage Changed Sel…" at bounding box center [602, 187] width 592 height 218
click at [500, 163] on input "search" at bounding box center [518, 159] width 51 height 14
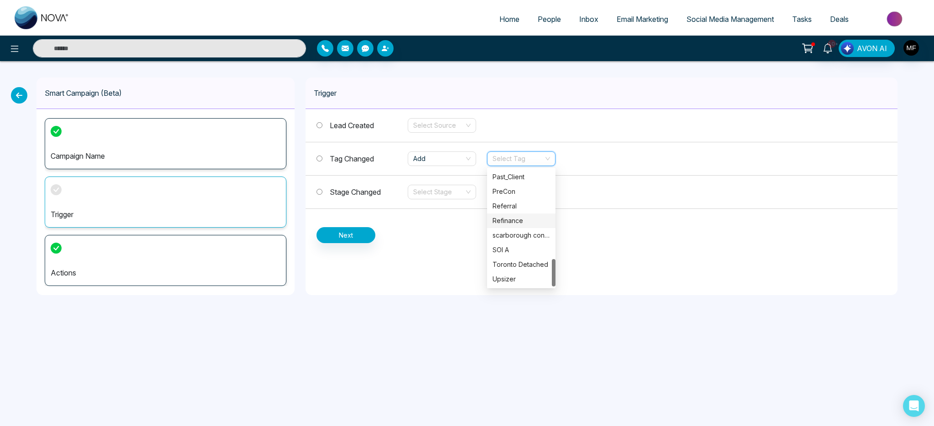
click at [420, 246] on div "Trigger Lead Created Select Source Tag Changed Add Select Tag Stage Changed Sel…" at bounding box center [602, 187] width 592 height 218
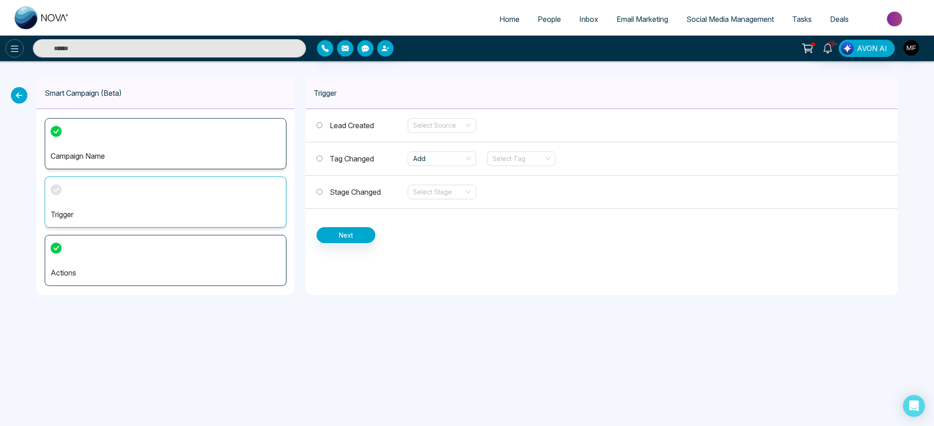
click at [18, 47] on icon at bounding box center [14, 48] width 11 height 11
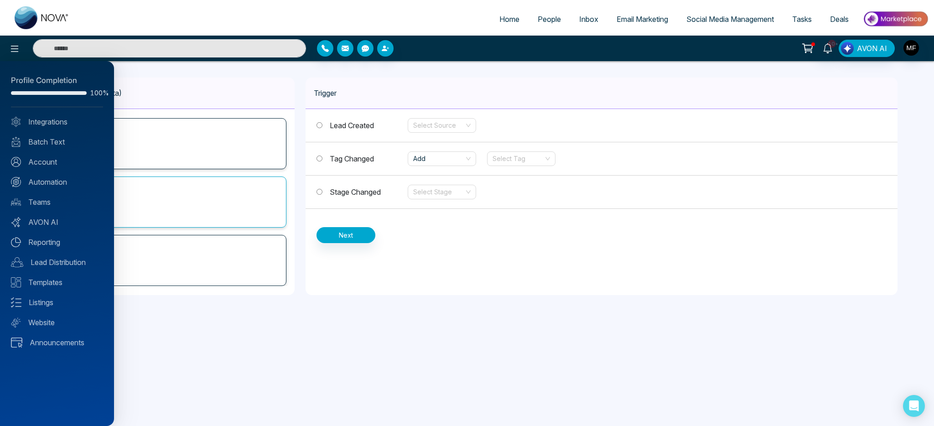
click at [619, 277] on div at bounding box center [467, 213] width 934 height 426
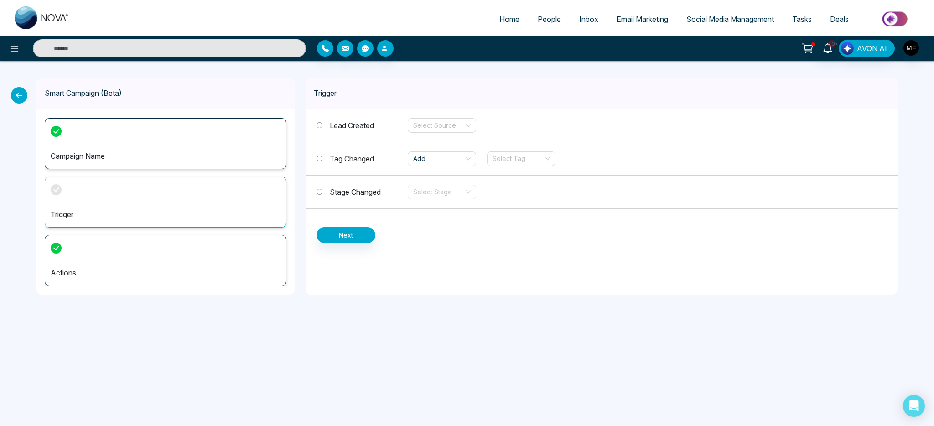
click at [26, 97] on icon at bounding box center [19, 95] width 16 height 16
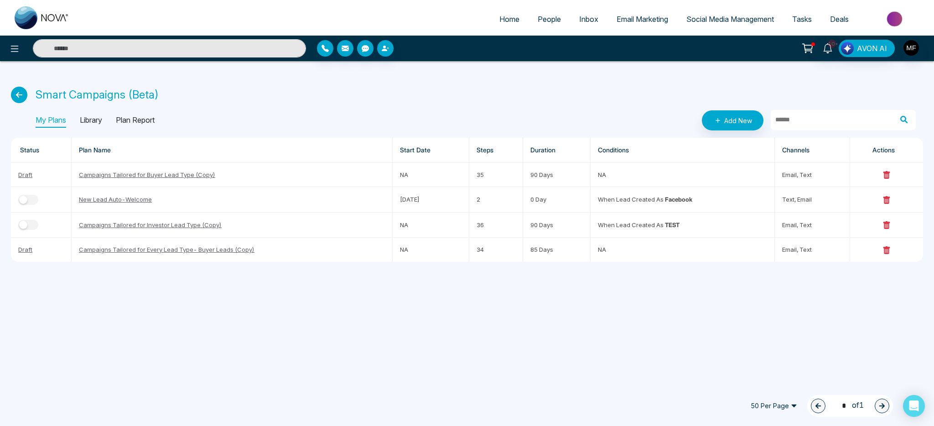
click at [100, 118] on p "Library" at bounding box center [91, 120] width 22 height 15
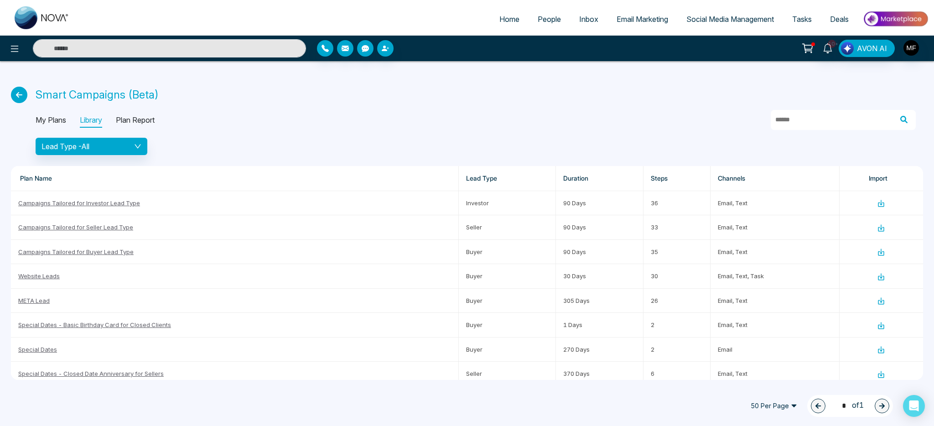
click at [148, 120] on p "Plan Report" at bounding box center [135, 120] width 39 height 15
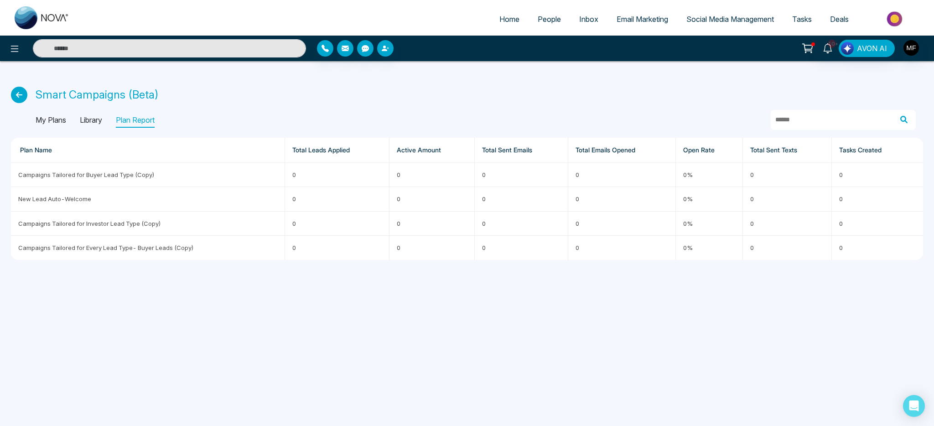
click at [95, 118] on p "Library" at bounding box center [91, 120] width 22 height 15
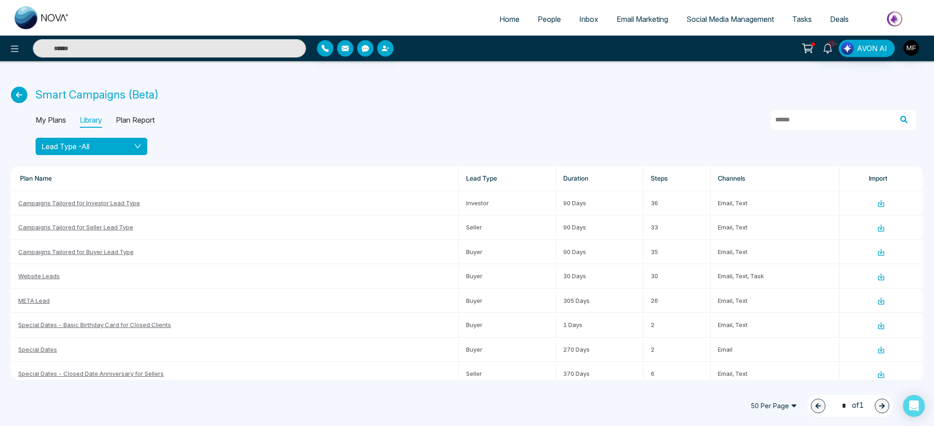
click at [119, 147] on div "Lead Type - All" at bounding box center [92, 146] width 100 height 11
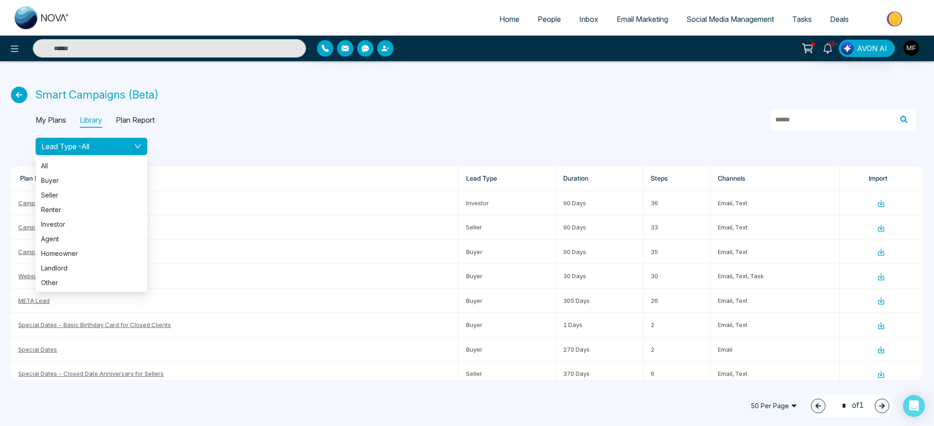
click at [119, 147] on div "Lead Type - All" at bounding box center [92, 146] width 100 height 11
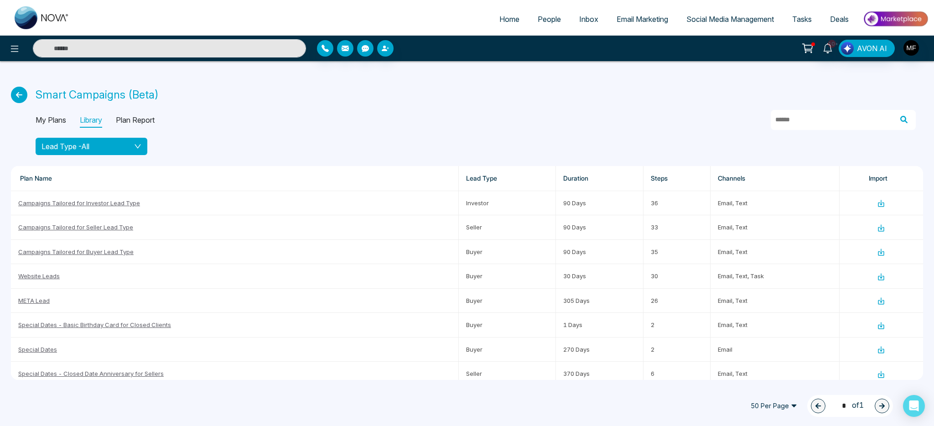
click at [119, 147] on div "Lead Type - All" at bounding box center [92, 146] width 100 height 11
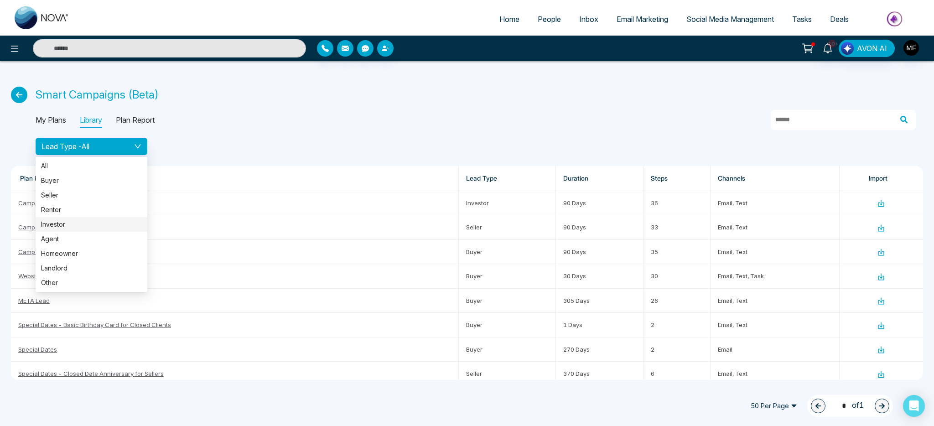
click at [94, 227] on span "Investor" at bounding box center [91, 224] width 101 height 10
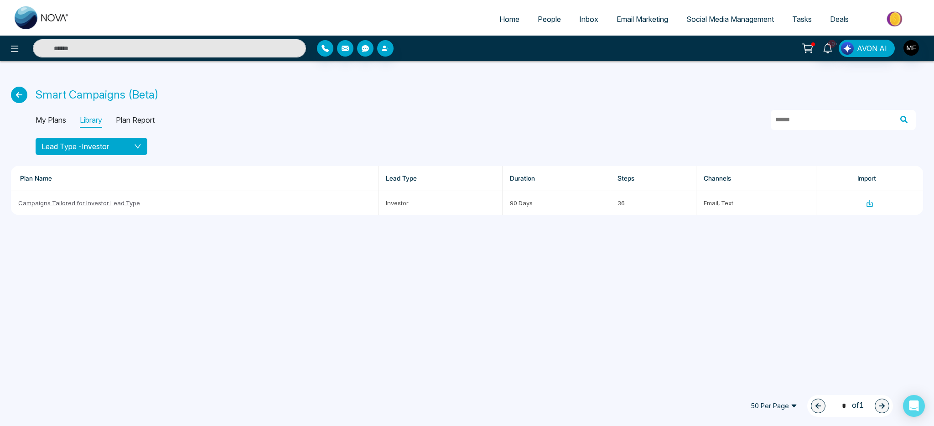
click at [145, 148] on button "Lead Type - Investor" at bounding box center [92, 146] width 112 height 17
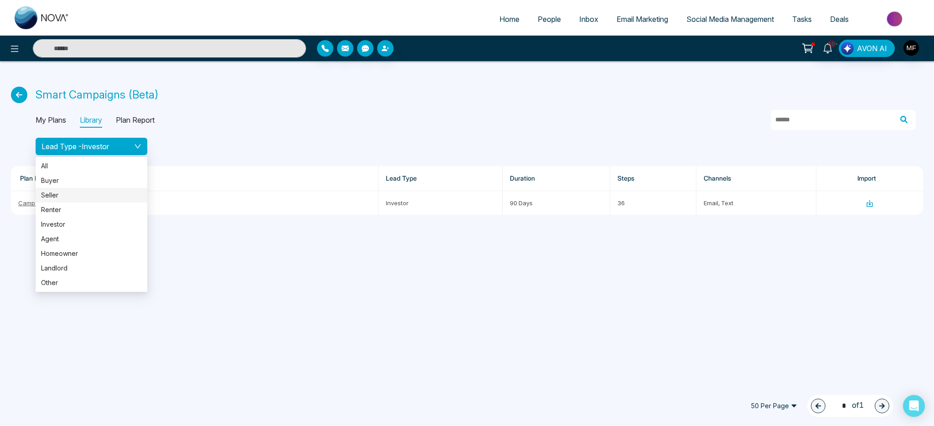
click at [88, 196] on span "Seller" at bounding box center [91, 195] width 101 height 10
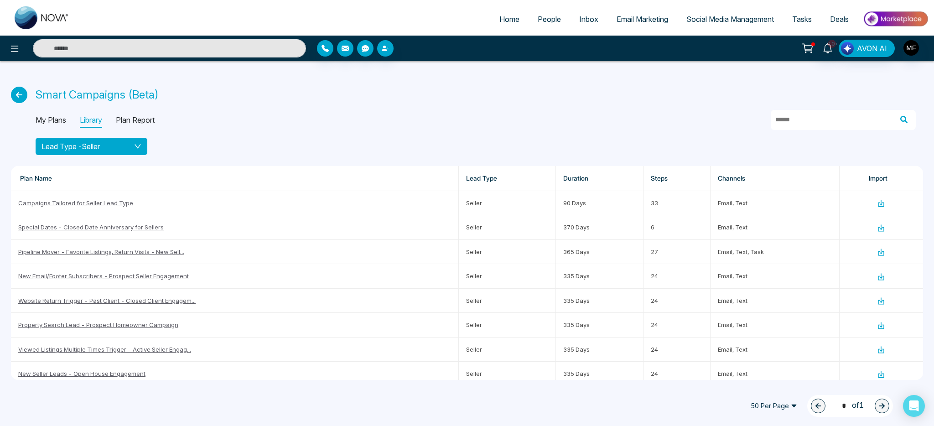
click at [131, 143] on div "Lead Type - Seller" at bounding box center [92, 146] width 100 height 11
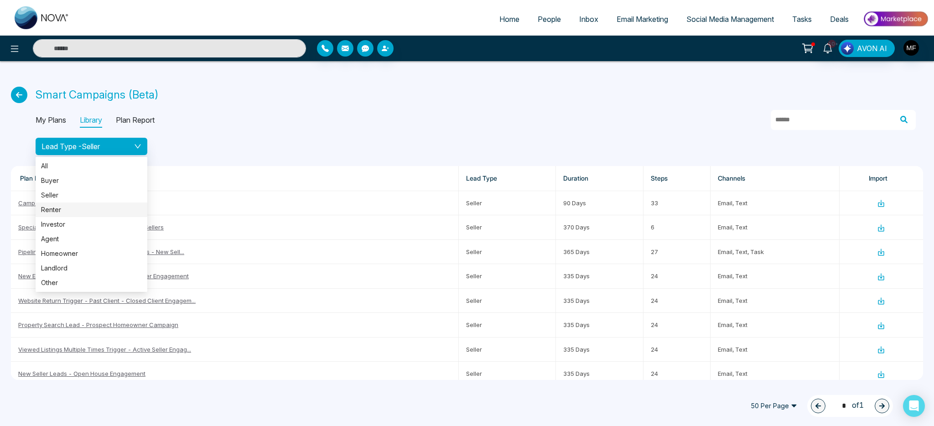
click at [83, 215] on li "Renter" at bounding box center [92, 209] width 112 height 15
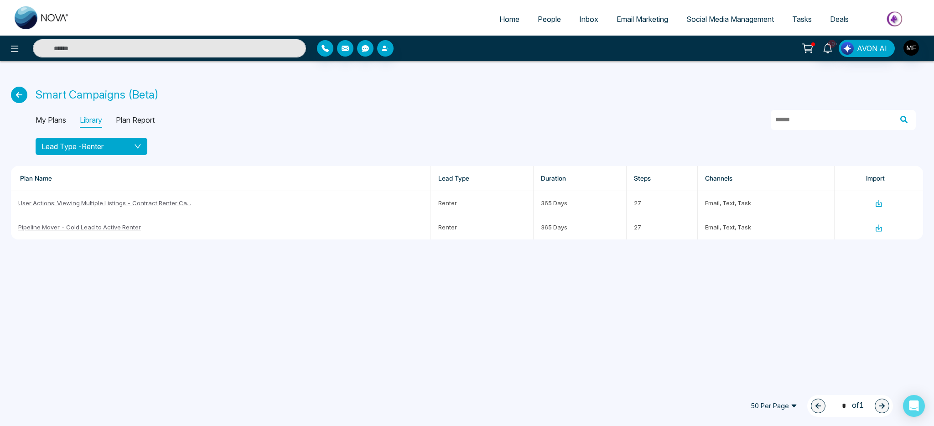
click at [129, 149] on div "Lead Type - Renter" at bounding box center [92, 146] width 100 height 11
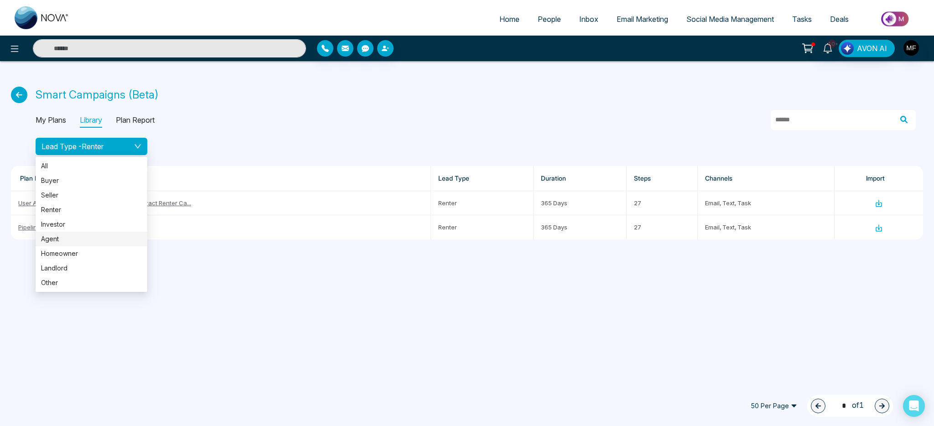
click at [105, 238] on span "Agent" at bounding box center [91, 239] width 101 height 10
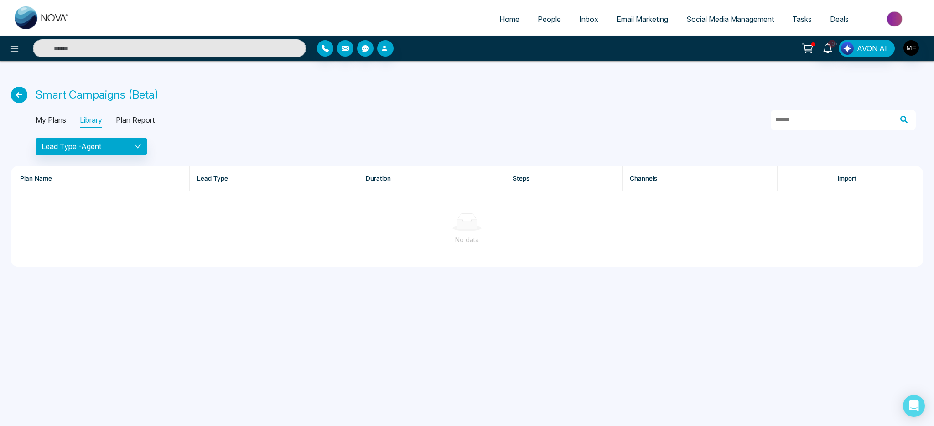
click at [140, 239] on div "No data" at bounding box center [467, 240] width 898 height 10
click at [116, 155] on button "Lead Type - Agent" at bounding box center [92, 146] width 112 height 17
click at [241, 159] on div "Smart Campaigns (Beta) My Plans Library Plan Report Lead Type - Agent Plan Name…" at bounding box center [467, 169] width 934 height 217
click at [149, 118] on p "Plan Report" at bounding box center [135, 120] width 39 height 15
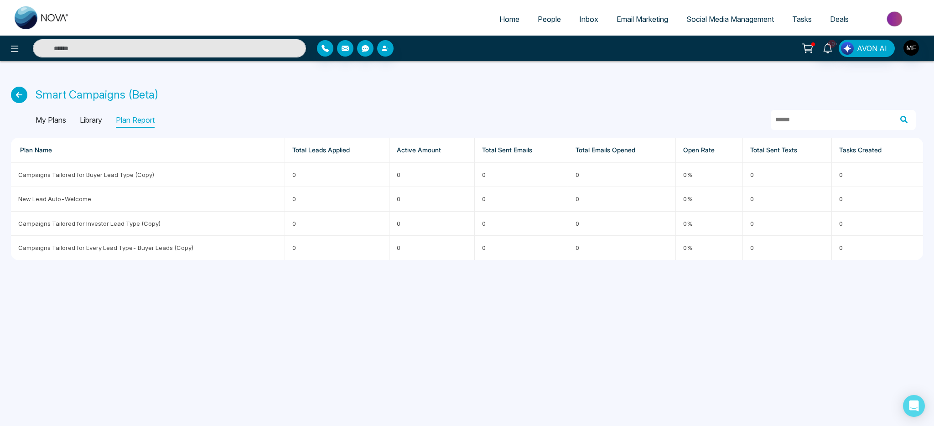
click at [82, 120] on p "Library" at bounding box center [91, 120] width 22 height 15
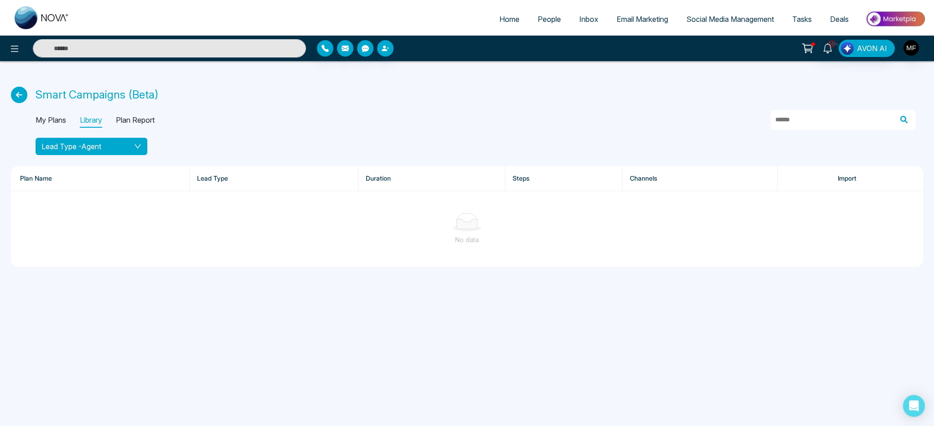
click at [119, 155] on button "Lead Type - Agent" at bounding box center [92, 146] width 112 height 17
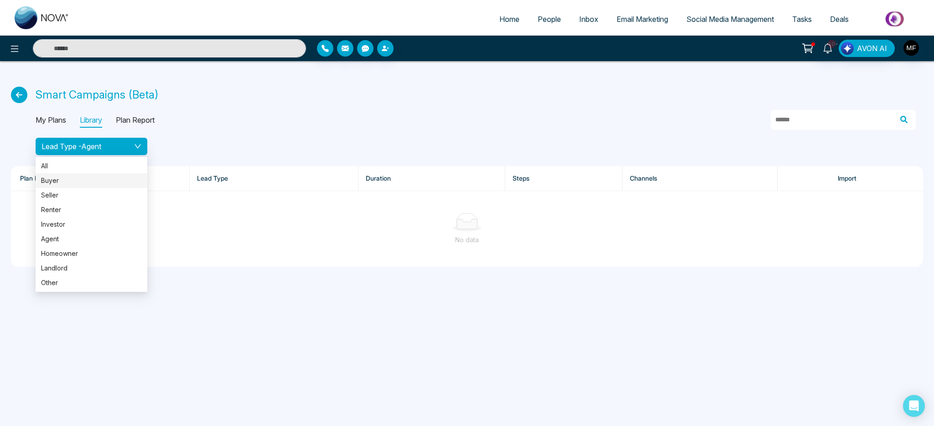
click at [113, 177] on span "Buyer" at bounding box center [91, 181] width 101 height 10
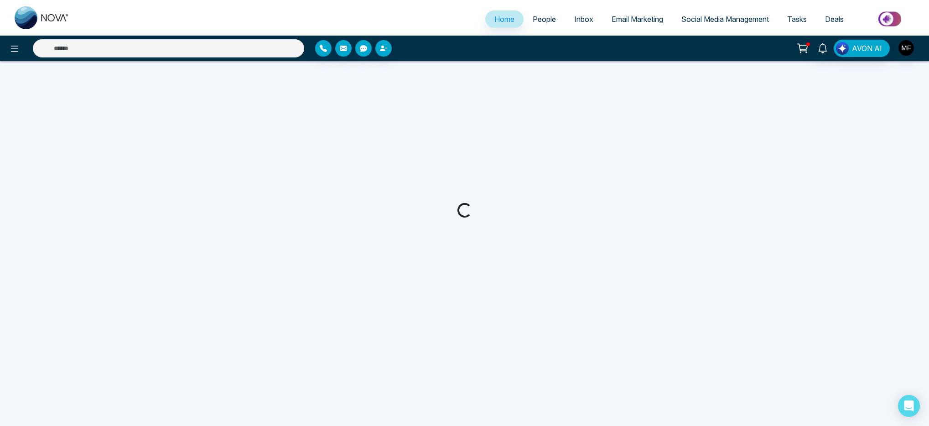
click at [550, 20] on span "People" at bounding box center [544, 19] width 23 height 9
select select "*"
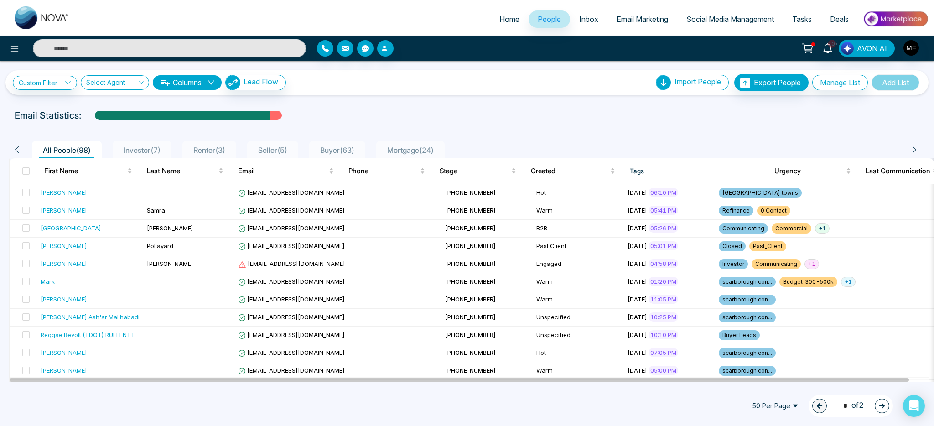
click at [343, 152] on span "Buyer ( 63 )" at bounding box center [338, 149] width 42 height 9
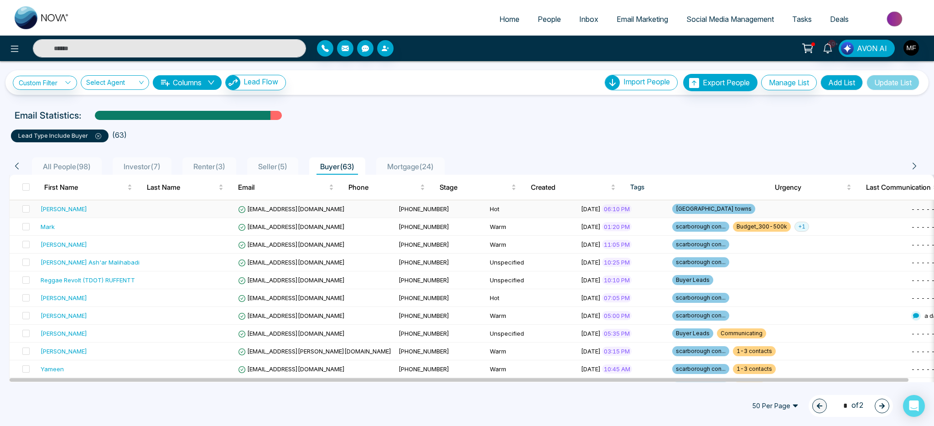
click at [490, 211] on td "Hot" at bounding box center [531, 209] width 91 height 18
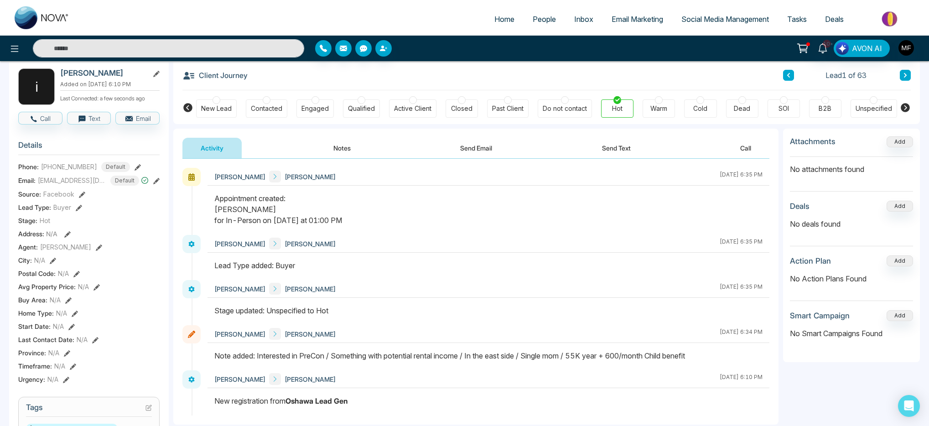
scroll to position [56, 0]
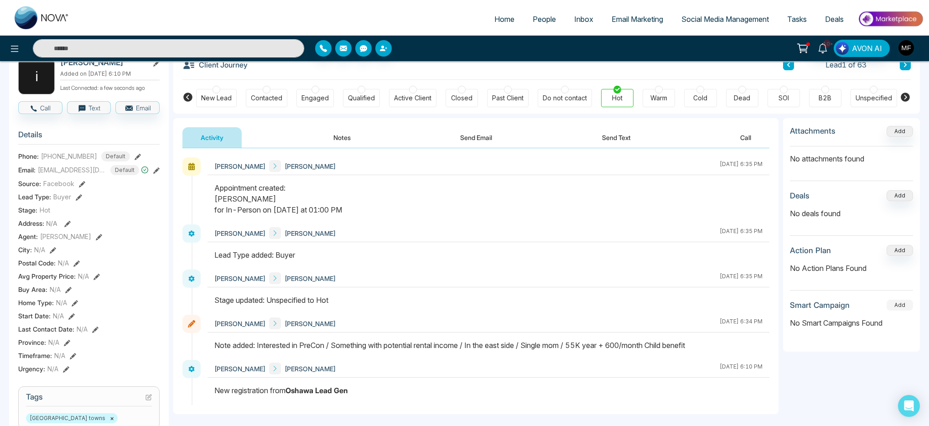
click at [901, 308] on button "Add" at bounding box center [900, 305] width 26 height 11
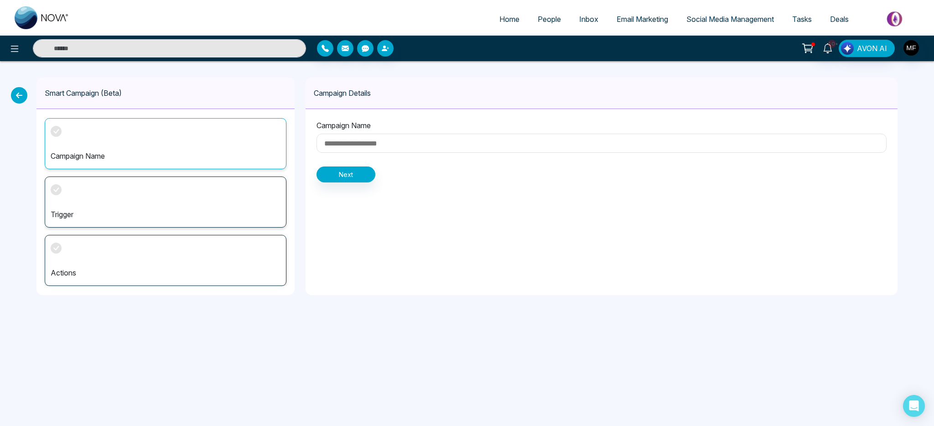
click at [164, 143] on div "Campaign Name" at bounding box center [166, 143] width 242 height 51
click at [100, 191] on div "Trigger" at bounding box center [166, 202] width 242 height 51
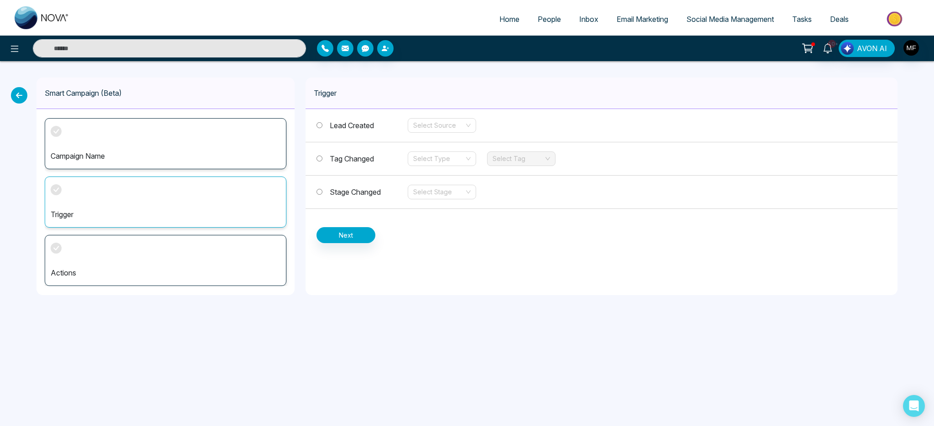
click at [120, 240] on div "Actions" at bounding box center [166, 260] width 242 height 51
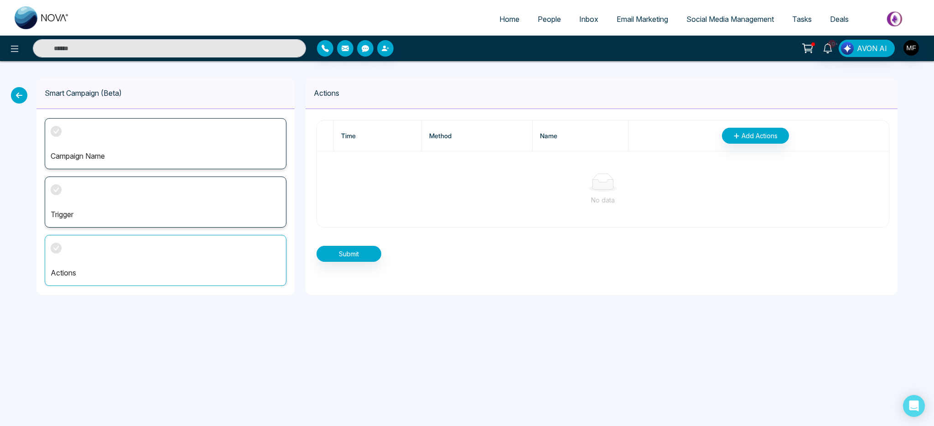
click at [139, 197] on div "Trigger" at bounding box center [166, 202] width 242 height 51
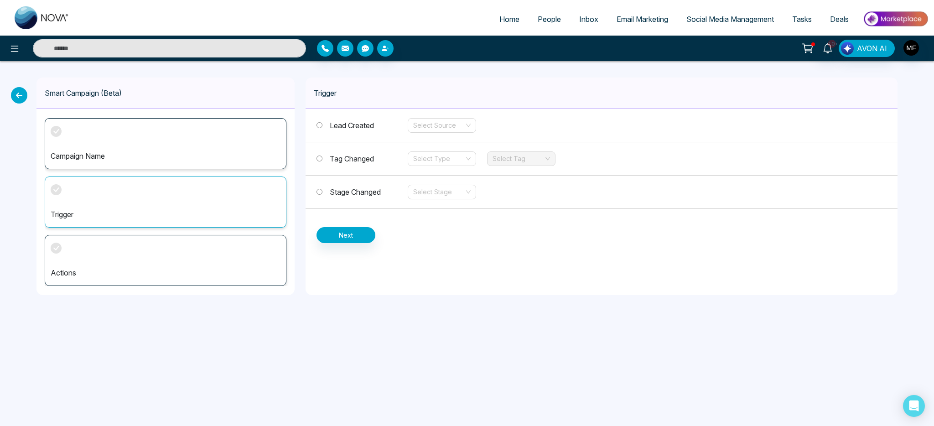
click at [145, 151] on p "Campaign Name" at bounding box center [166, 156] width 230 height 11
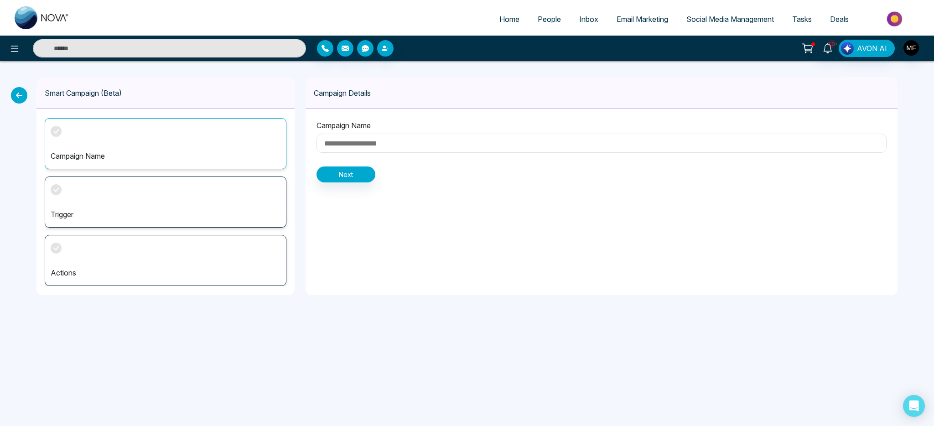
click at [346, 144] on input at bounding box center [602, 143] width 570 height 19
type input "***"
click at [352, 174] on button "Next" at bounding box center [346, 174] width 59 height 16
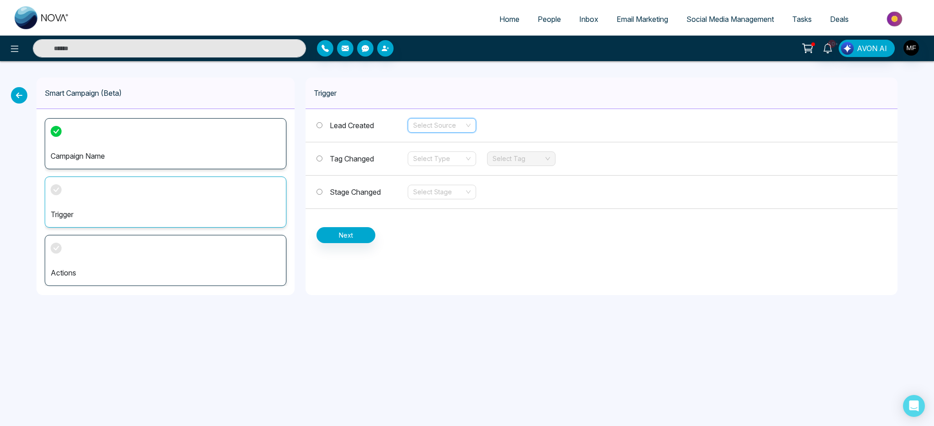
click at [450, 128] on input "search" at bounding box center [438, 126] width 51 height 14
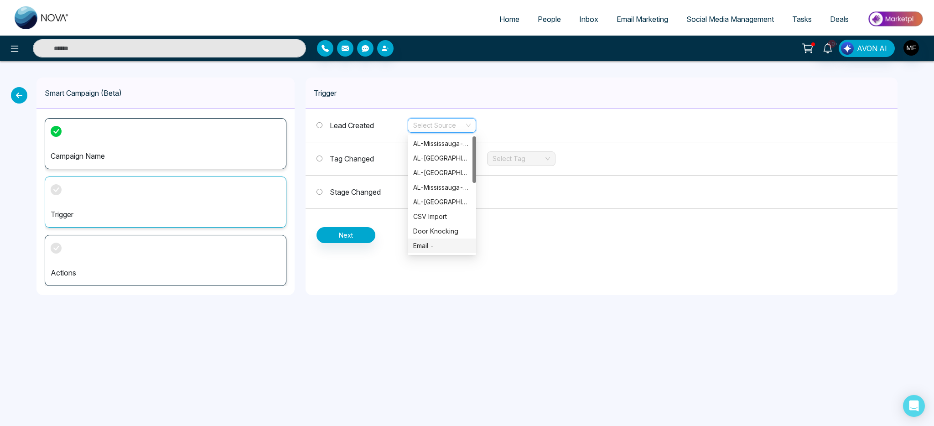
click at [595, 244] on div "Trigger Lead Created Select Source Tag Changed Select Type Select Tag Stage Cha…" at bounding box center [602, 187] width 592 height 218
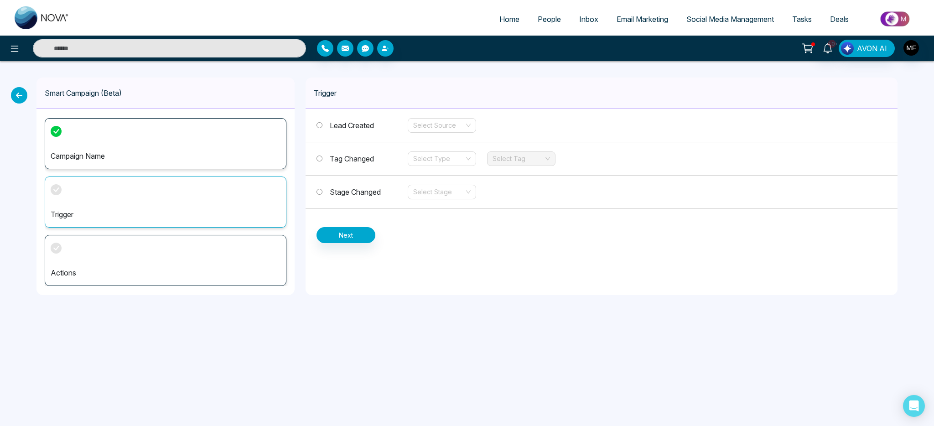
click at [245, 182] on div "Trigger" at bounding box center [166, 202] width 242 height 51
click at [439, 122] on input "search" at bounding box center [438, 126] width 51 height 14
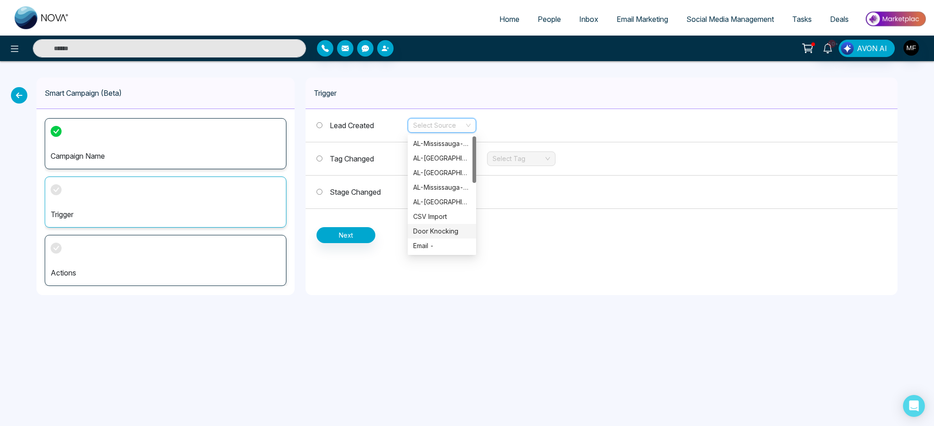
scroll to position [175, 0]
click at [433, 232] on div "TEST" at bounding box center [441, 231] width 57 height 10
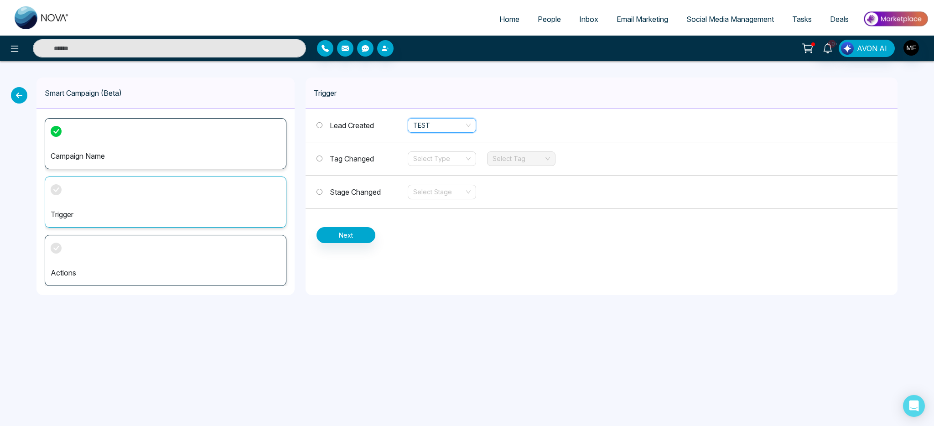
click at [358, 159] on span "Tag Changed" at bounding box center [352, 158] width 44 height 9
click at [359, 135] on div "Lead Created TEST" at bounding box center [602, 125] width 592 height 33
click at [341, 121] on span "Lead Created" at bounding box center [352, 125] width 44 height 9
click at [352, 234] on button "Next" at bounding box center [346, 235] width 59 height 16
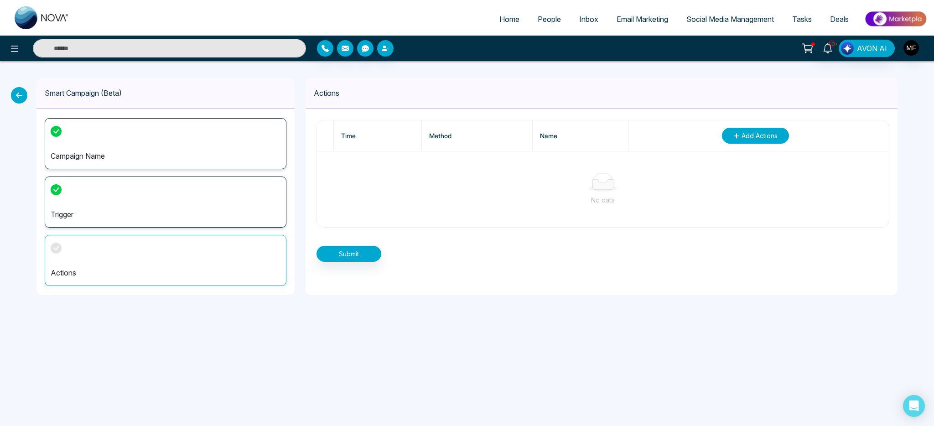
click at [754, 131] on span "Add Actions" at bounding box center [760, 136] width 36 height 10
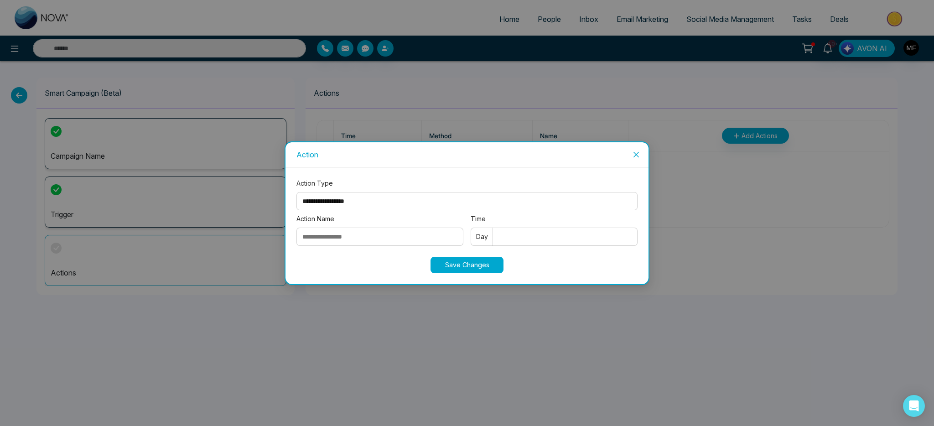
click at [357, 207] on select "**********" at bounding box center [466, 201] width 341 height 18
select select "*****"
click at [296, 192] on select "**********" at bounding box center [466, 201] width 341 height 18
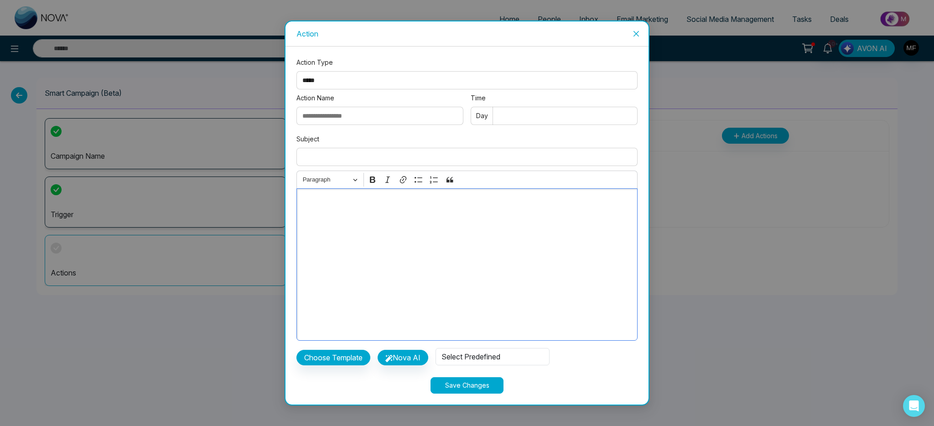
click at [357, 241] on div "Editor editing area: main" at bounding box center [466, 264] width 341 height 152
click at [525, 118] on input "Time" at bounding box center [554, 116] width 167 height 18
type input "*"
click at [455, 135] on label "Subject" at bounding box center [466, 139] width 341 height 10
click at [455, 148] on input "Subject" at bounding box center [466, 157] width 341 height 18
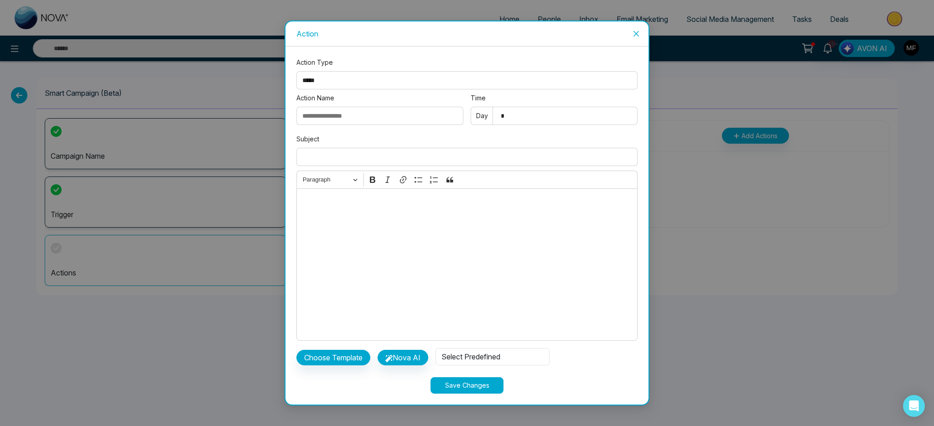
click at [383, 117] on input "Action Name" at bounding box center [379, 116] width 167 height 18
click at [472, 146] on div "Subject" at bounding box center [466, 152] width 341 height 36
click at [393, 165] on input "Subject" at bounding box center [466, 157] width 341 height 18
click at [404, 143] on label "Subject" at bounding box center [466, 139] width 341 height 10
click at [404, 148] on input "Subject" at bounding box center [466, 157] width 341 height 18
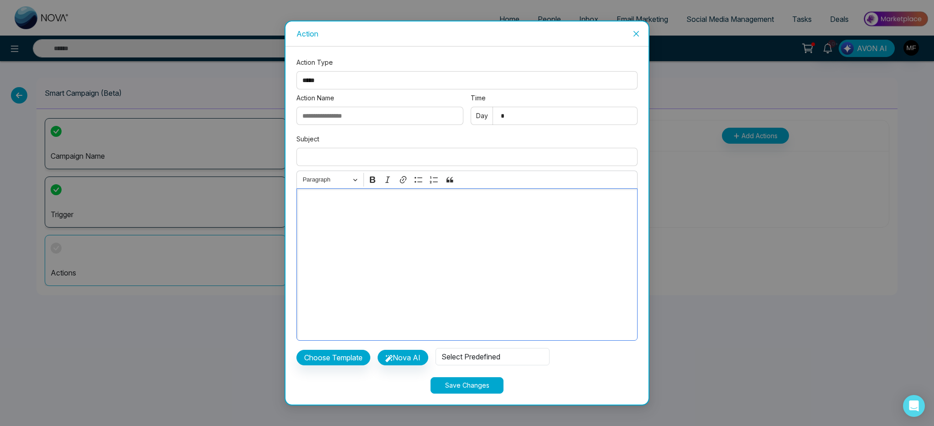
click at [420, 237] on div "Editor editing area: main" at bounding box center [466, 264] width 341 height 152
click at [476, 359] on div "Select Predefined" at bounding box center [493, 356] width 114 height 17
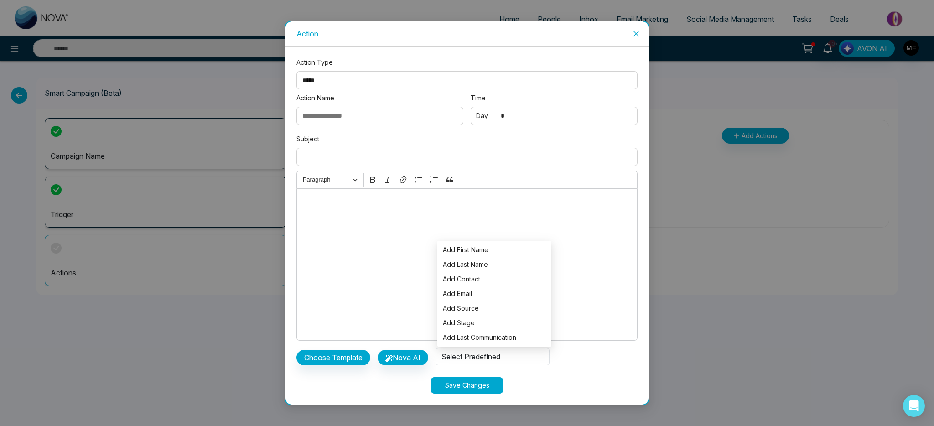
click at [481, 364] on div "Select Predefined" at bounding box center [493, 356] width 114 height 17
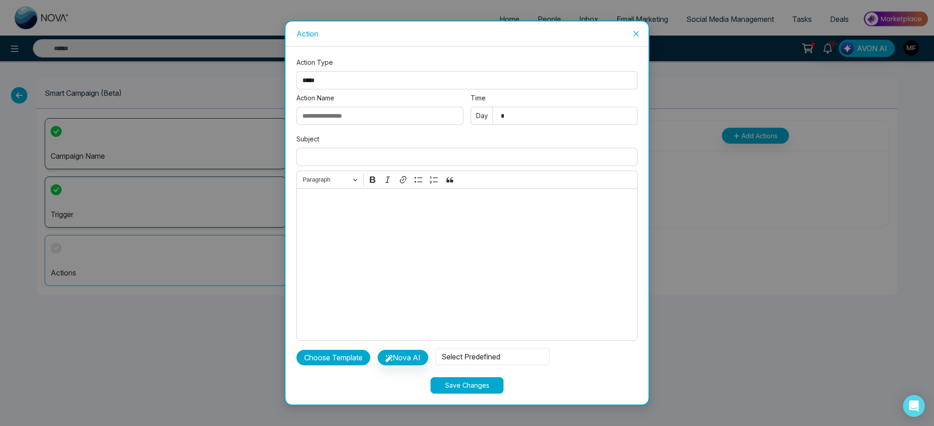
click at [353, 358] on button "Choose Template" at bounding box center [333, 358] width 74 height 16
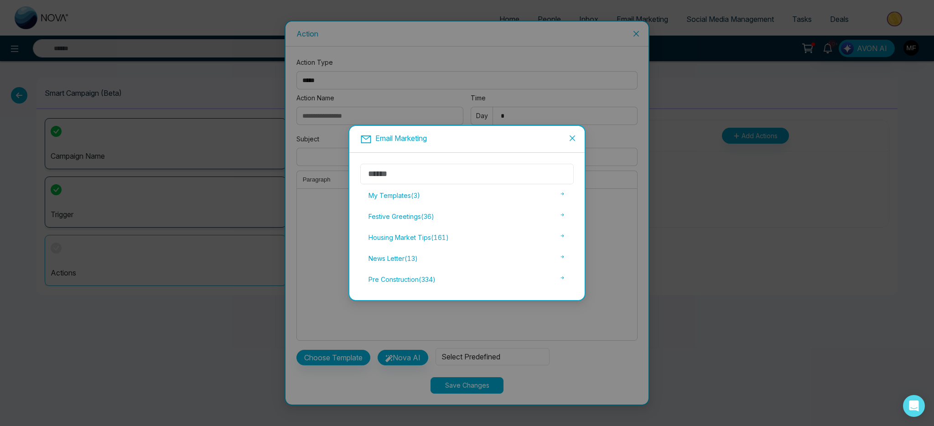
click at [464, 181] on input "text" at bounding box center [466, 174] width 213 height 21
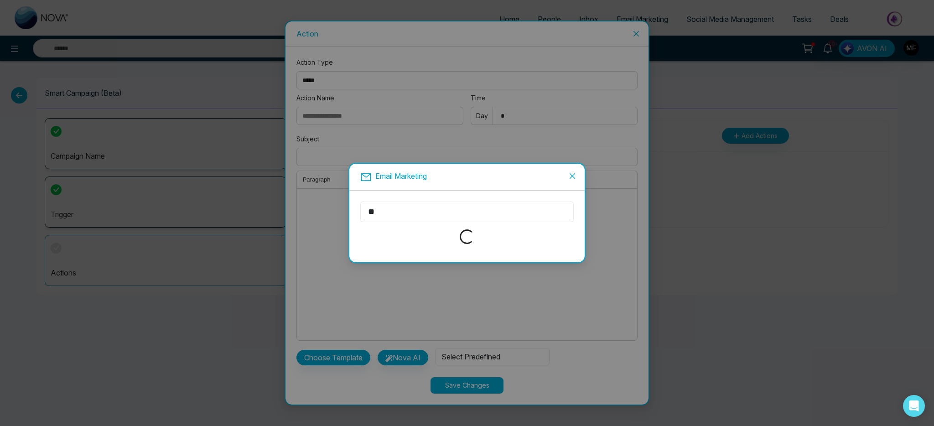
type input "*"
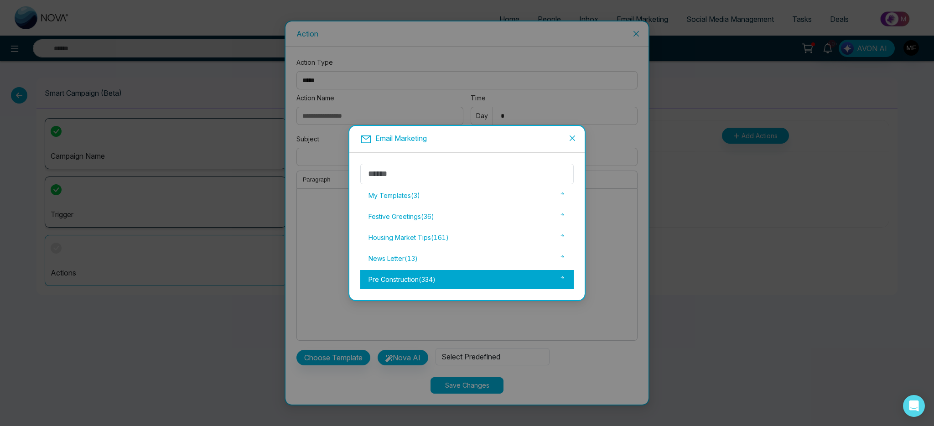
click at [497, 281] on div "Pre Construction ( 334 )" at bounding box center [466, 279] width 213 height 19
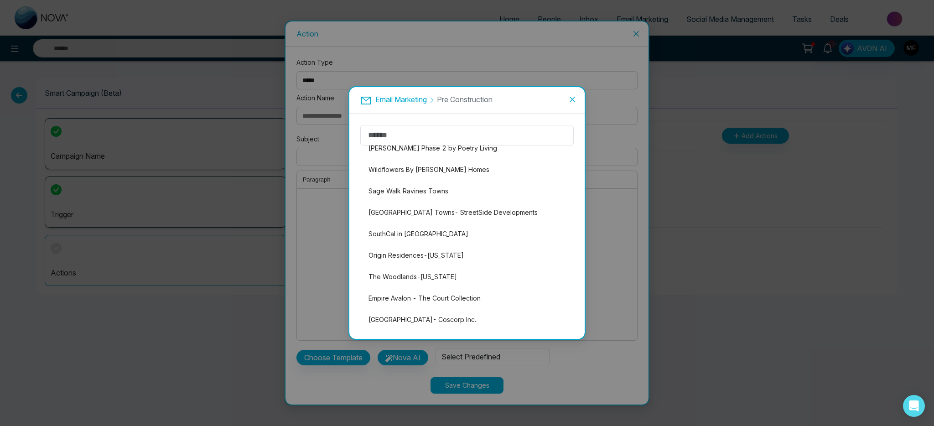
scroll to position [0, 0]
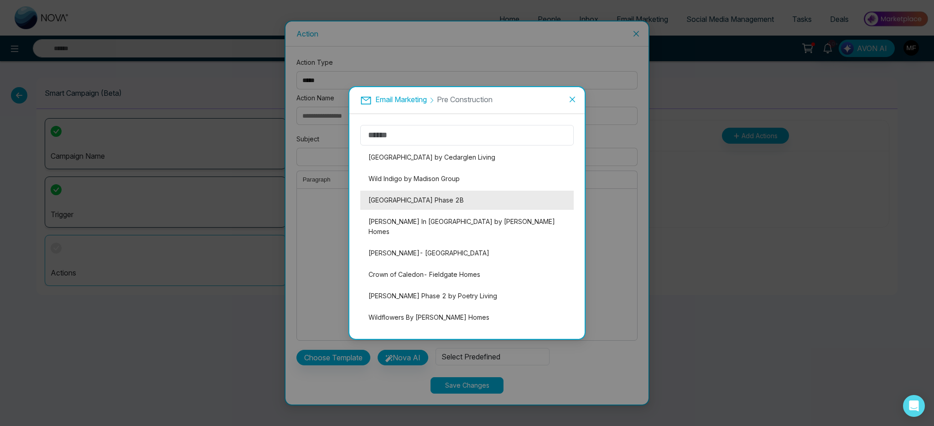
click at [461, 203] on li "Union Village Phase 2B" at bounding box center [466, 200] width 213 height 19
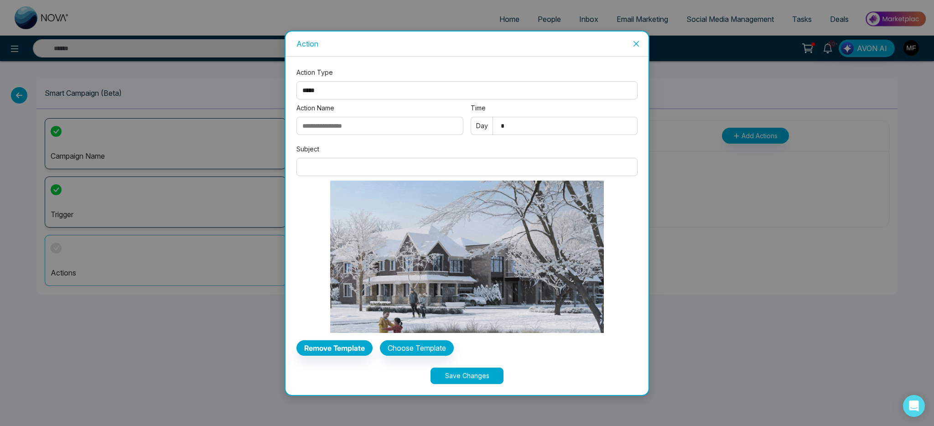
click at [343, 164] on input "Subject" at bounding box center [466, 167] width 341 height 18
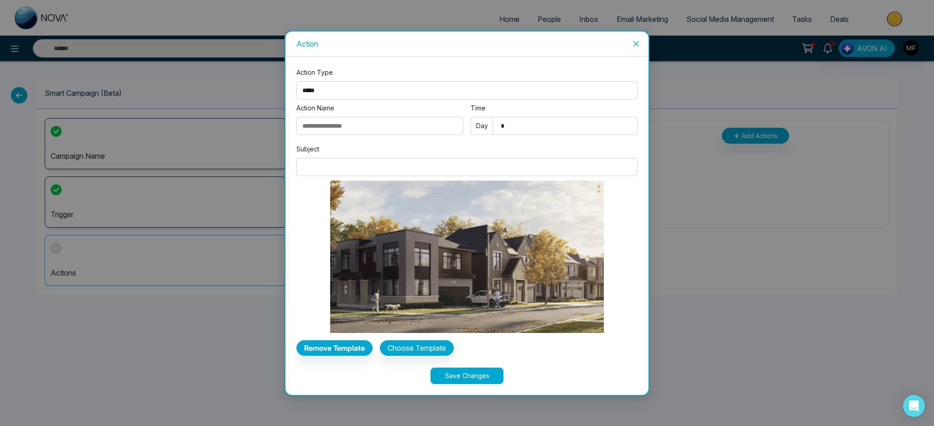
click at [351, 148] on label "Subject" at bounding box center [466, 149] width 341 height 10
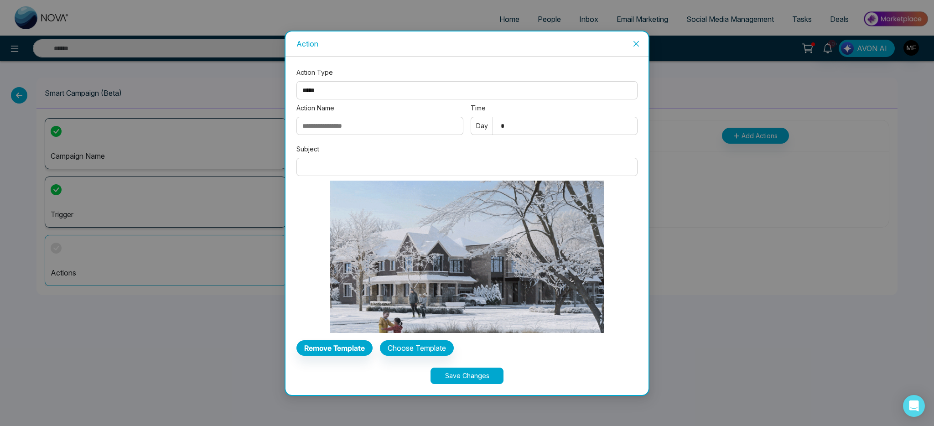
click at [351, 158] on input "Subject" at bounding box center [466, 167] width 341 height 18
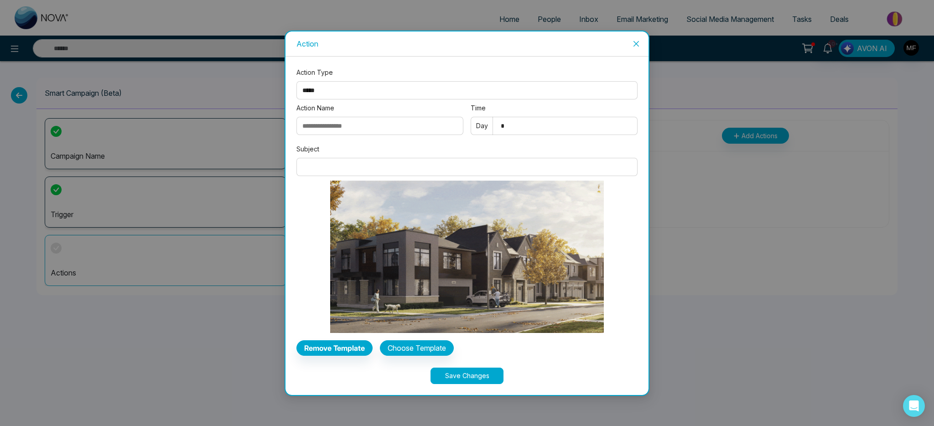
click at [356, 130] on input "Action Name" at bounding box center [379, 126] width 167 height 18
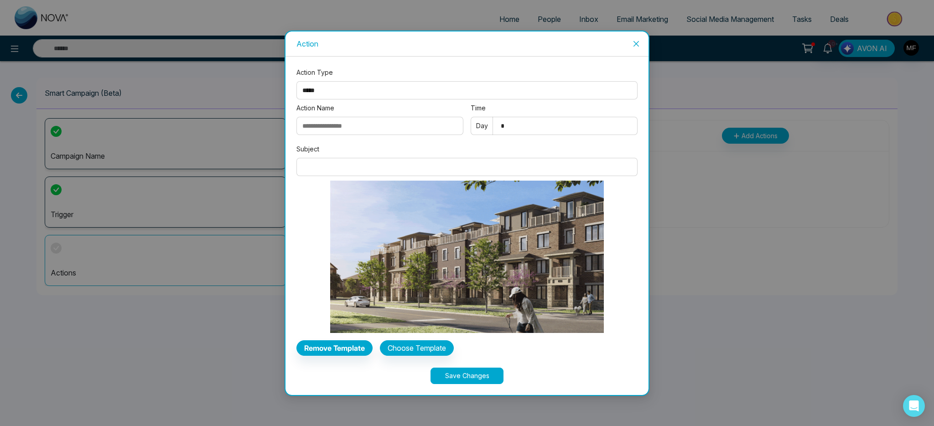
click at [308, 141] on div "**********" at bounding box center [466, 215] width 341 height 296
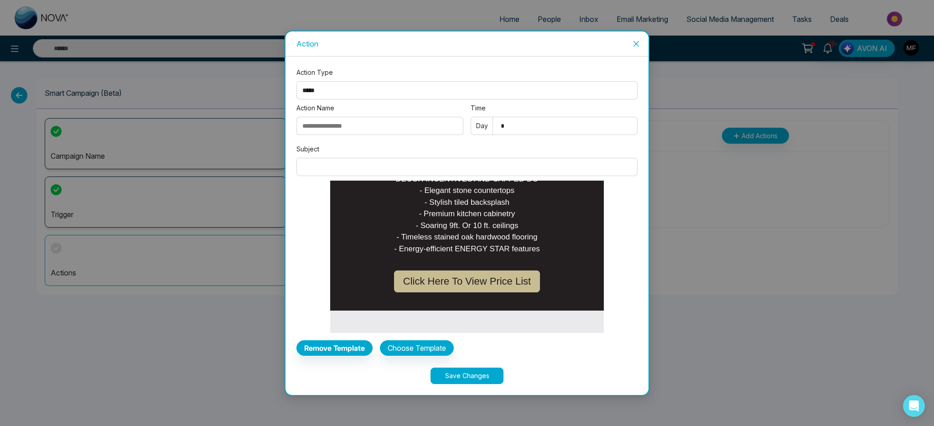
scroll to position [1266, 0]
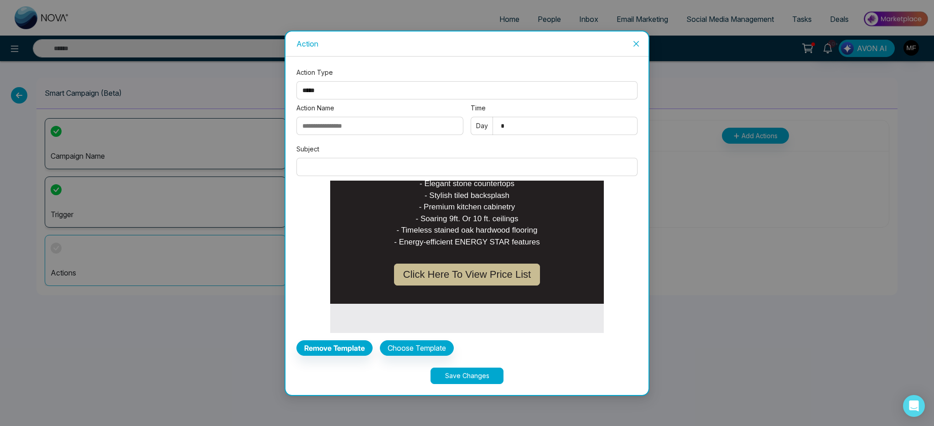
click at [474, 269] on span "Click Here To View Price List" at bounding box center [467, 274] width 128 height 11
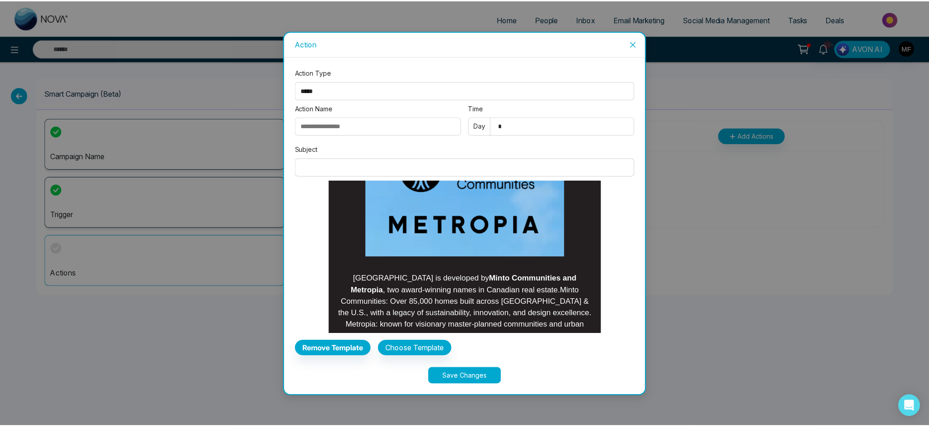
scroll to position [3136, 0]
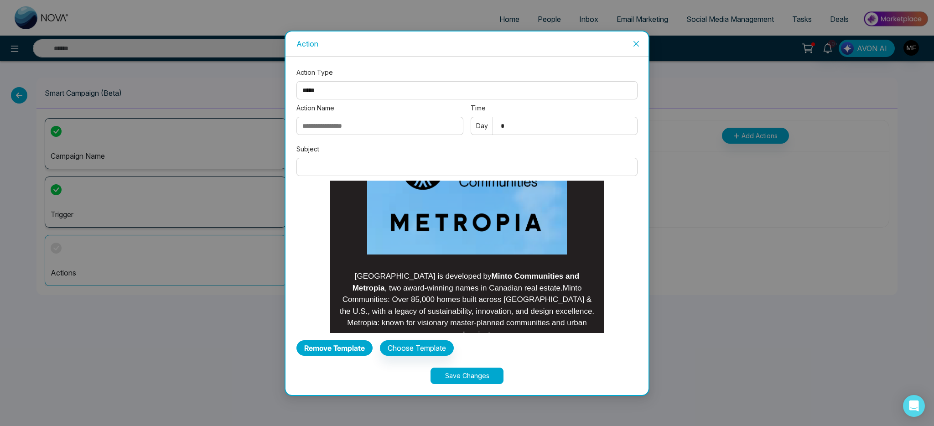
click at [336, 353] on button "Remove Template" at bounding box center [334, 348] width 76 height 16
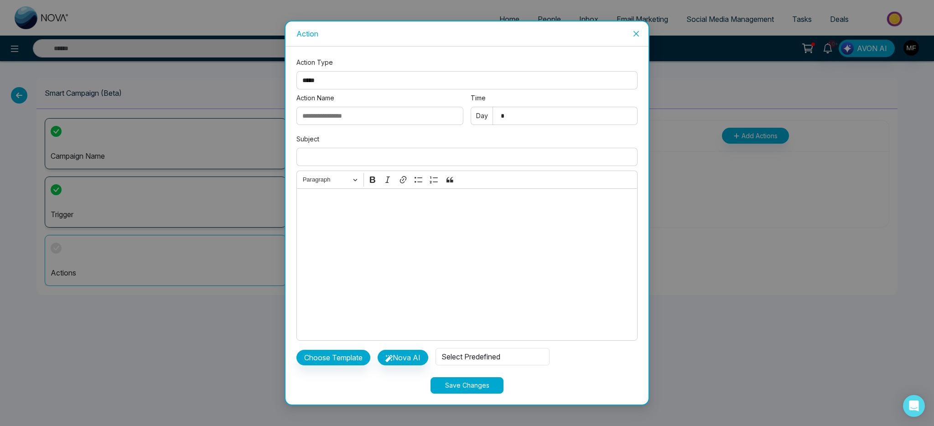
click at [636, 36] on icon "close" at bounding box center [636, 33] width 7 height 7
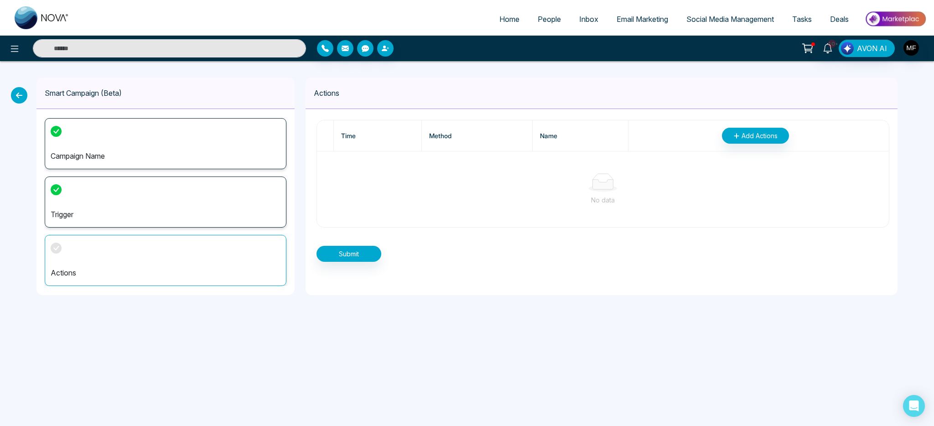
click at [187, 275] on p "Actions" at bounding box center [166, 272] width 230 height 11
click at [85, 264] on div "Actions" at bounding box center [166, 260] width 242 height 51
click at [21, 96] on icon at bounding box center [19, 95] width 16 height 16
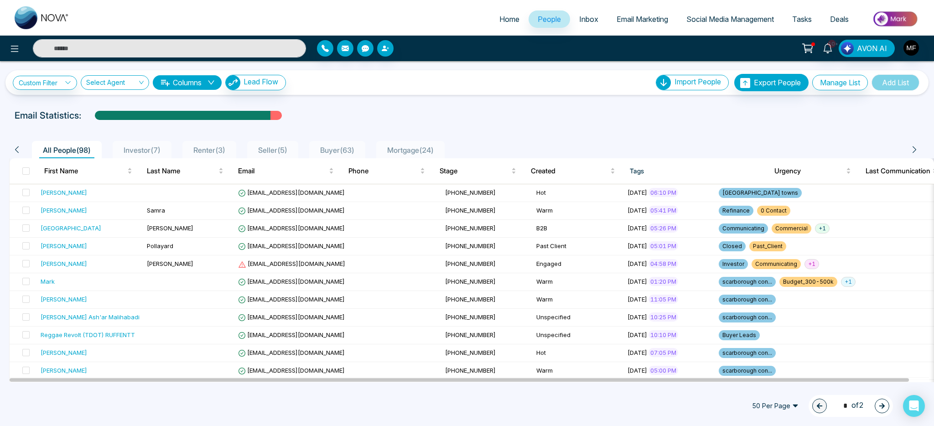
click at [291, 149] on span "Seller ( 5 )" at bounding box center [272, 149] width 36 height 9
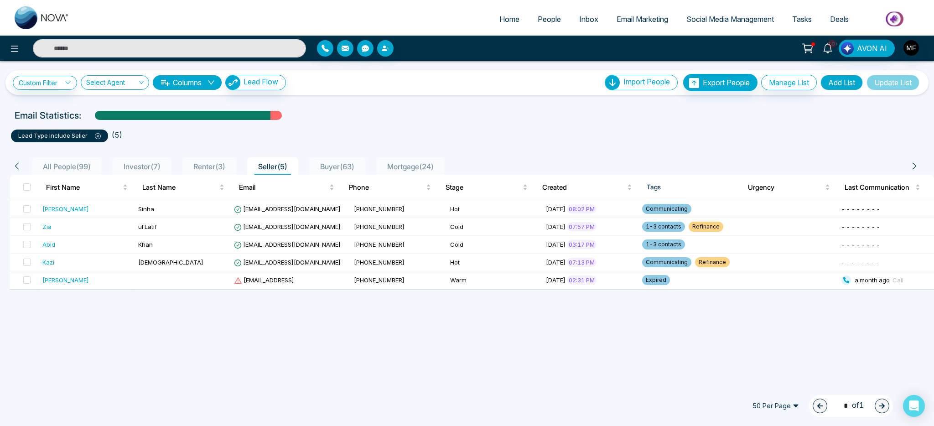
click at [80, 164] on span "All People ( 99 )" at bounding box center [66, 166] width 55 height 9
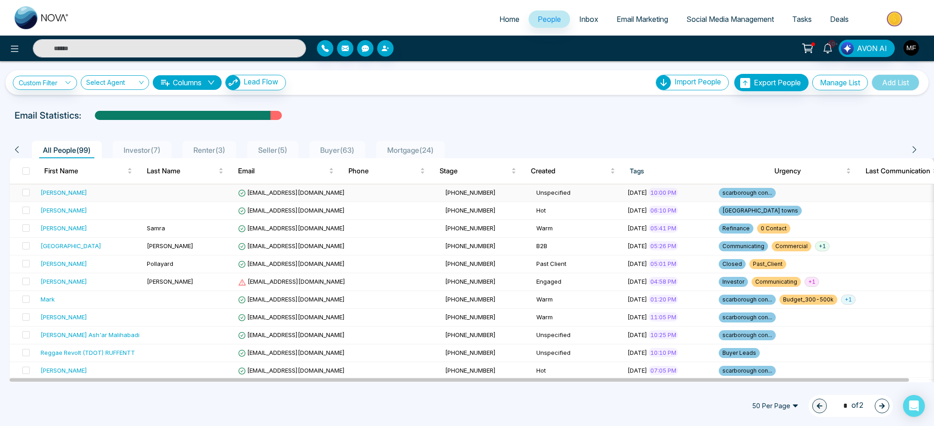
click at [533, 197] on td "Unspecified" at bounding box center [578, 193] width 91 height 18
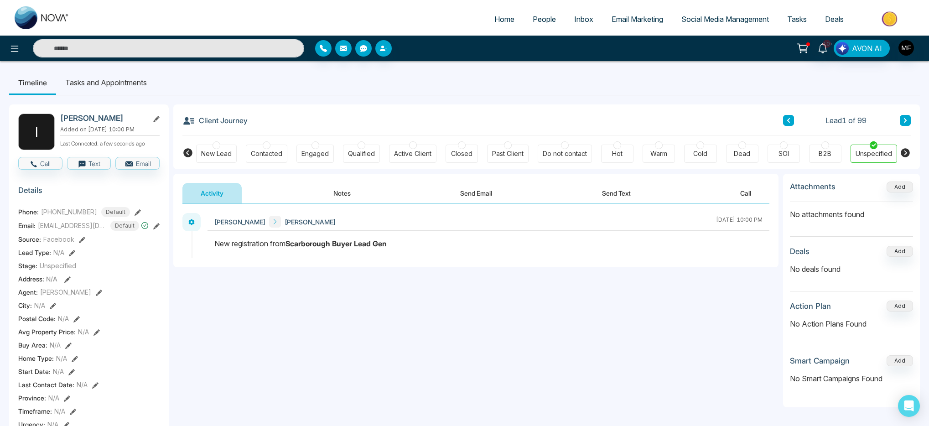
click at [74, 252] on icon at bounding box center [72, 253] width 6 height 6
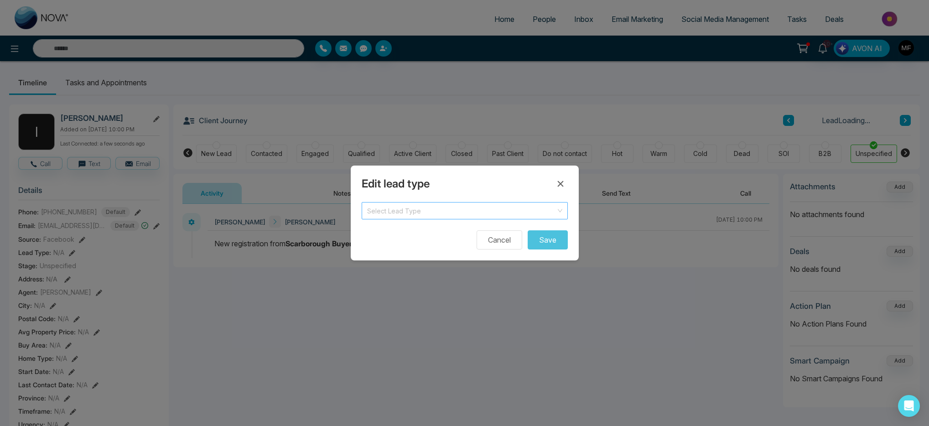
click at [410, 209] on input "search" at bounding box center [461, 209] width 189 height 14
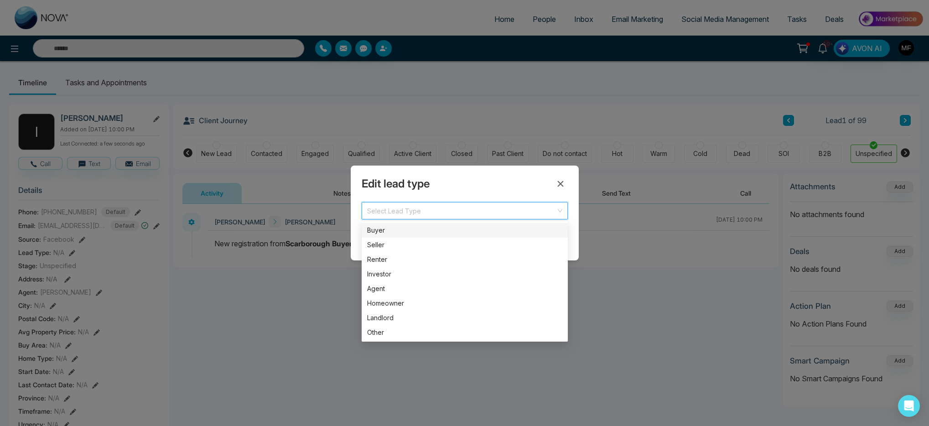
click at [397, 232] on div "Buyer" at bounding box center [464, 230] width 195 height 10
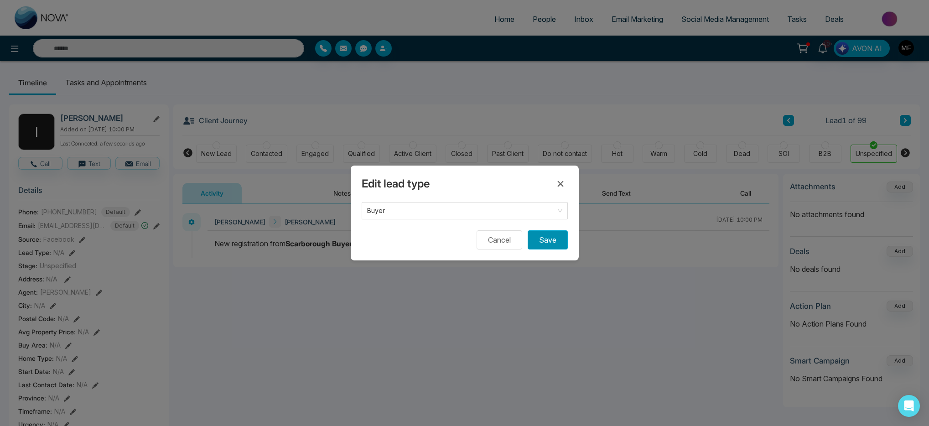
click at [548, 240] on button "Save" at bounding box center [548, 239] width 40 height 19
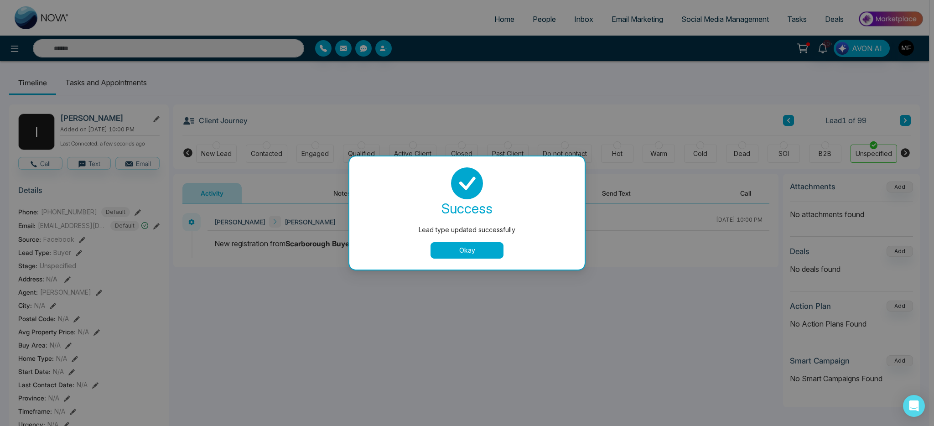
click at [463, 248] on button "Okay" at bounding box center [467, 250] width 73 height 16
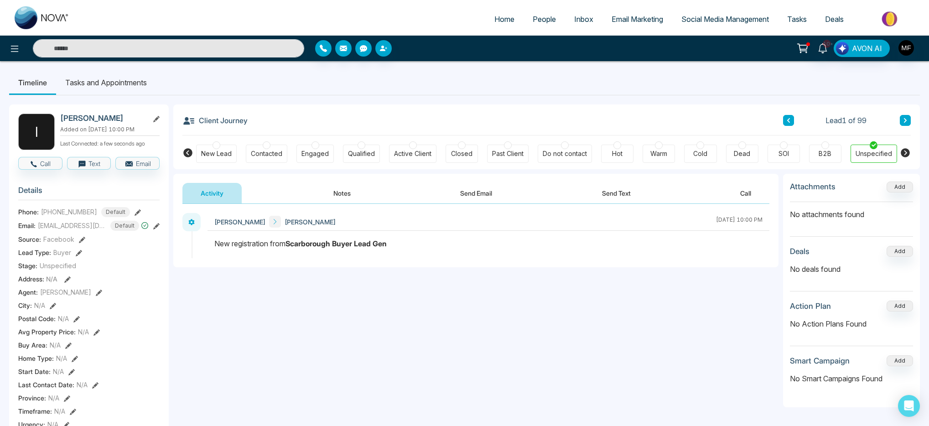
click at [45, 23] on img at bounding box center [42, 17] width 55 height 23
select select "*"
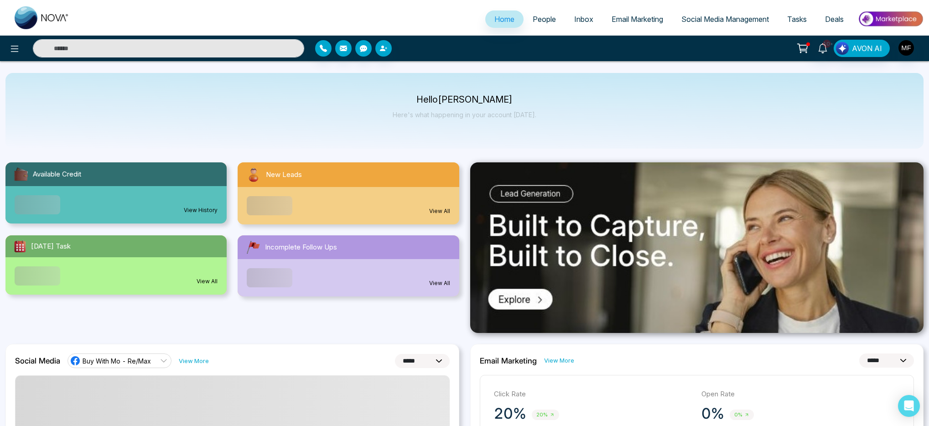
click at [460, 131] on div "Hello [PERSON_NAME] Here's what happening in your account [DATE]." at bounding box center [464, 111] width 918 height 76
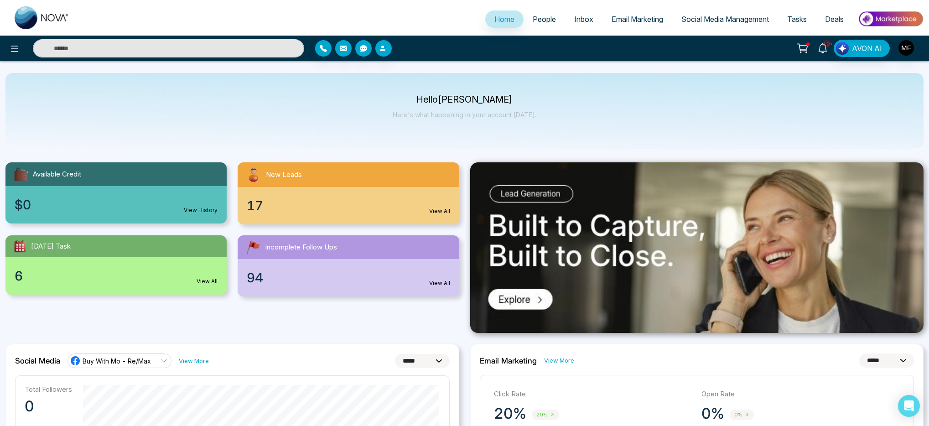
click at [827, 52] on icon at bounding box center [823, 48] width 10 height 10
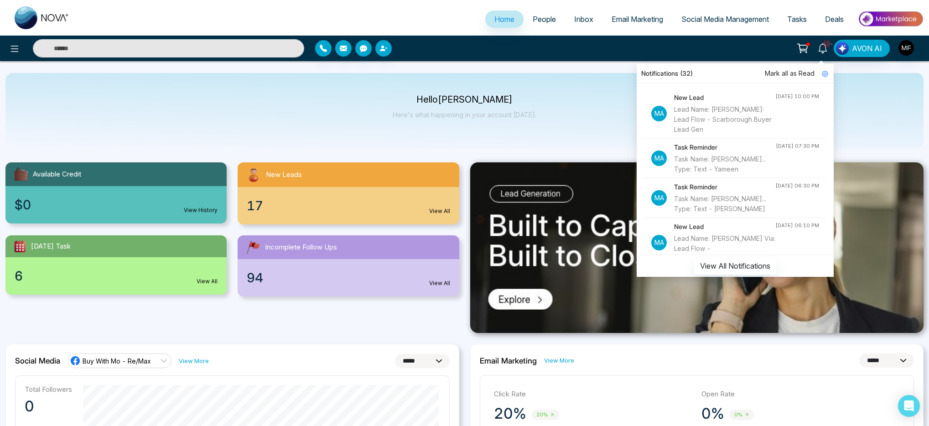
click at [555, 101] on div "Hello [PERSON_NAME] Here's what happening in your account [DATE]." at bounding box center [464, 111] width 918 height 76
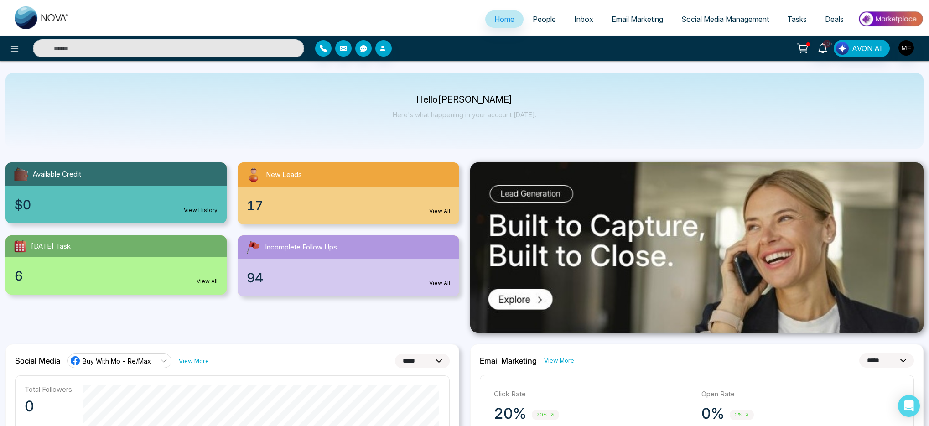
click at [533, 23] on span "People" at bounding box center [544, 19] width 23 height 9
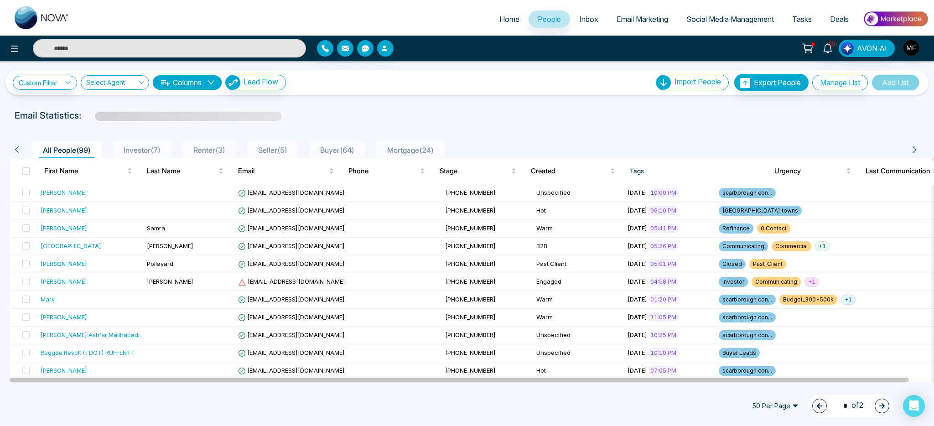
click at [196, 145] on span "Renter ( 3 )" at bounding box center [209, 149] width 39 height 9
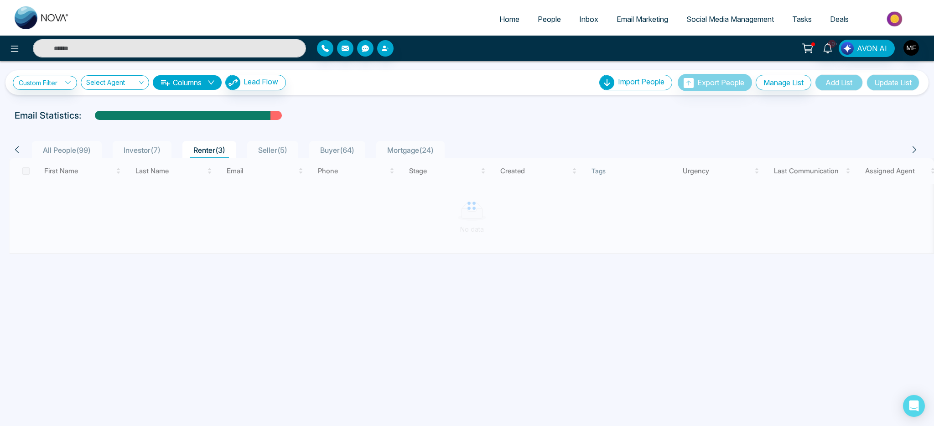
click at [157, 151] on span "Investor ( 7 )" at bounding box center [142, 149] width 44 height 9
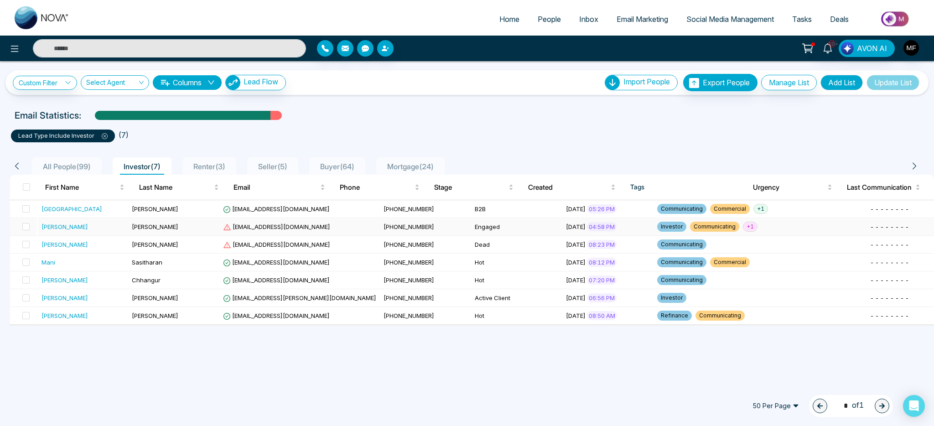
click at [196, 229] on td "[PERSON_NAME]" at bounding box center [173, 227] width 91 height 18
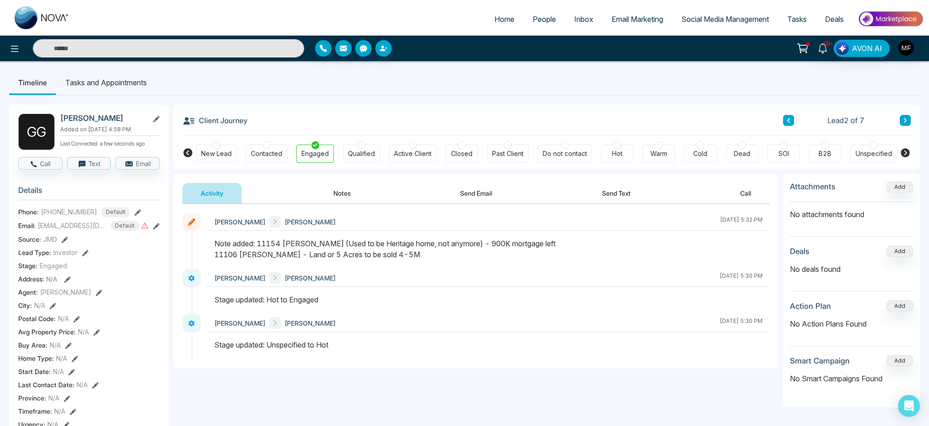
click at [227, 256] on div "Note added: 11154 [PERSON_NAME] (Used to be Heritage home, not anymore) - 900K …" at bounding box center [488, 249] width 548 height 22
